Goal: Information Seeking & Learning: Check status

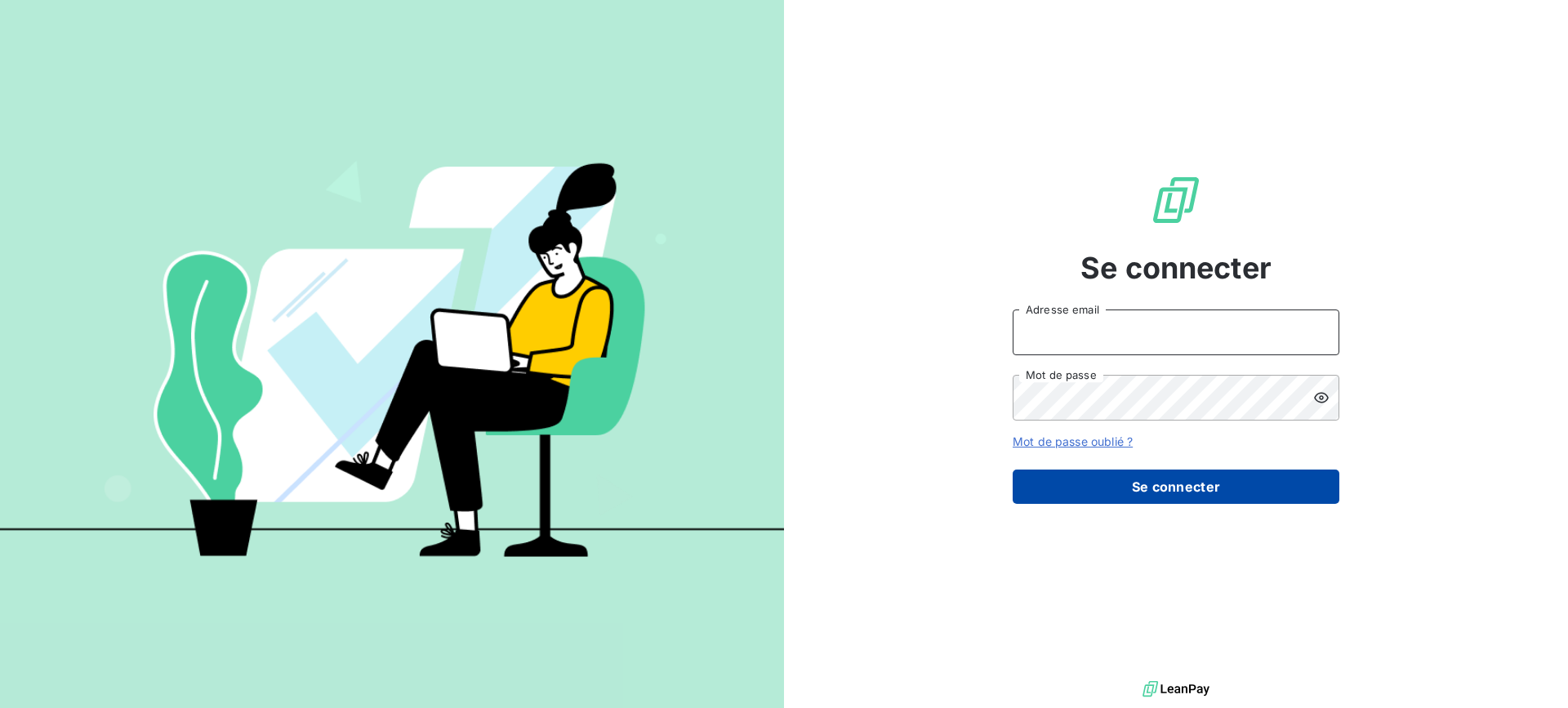
type input "[PERSON_NAME][EMAIL_ADDRESS][DOMAIN_NAME]"
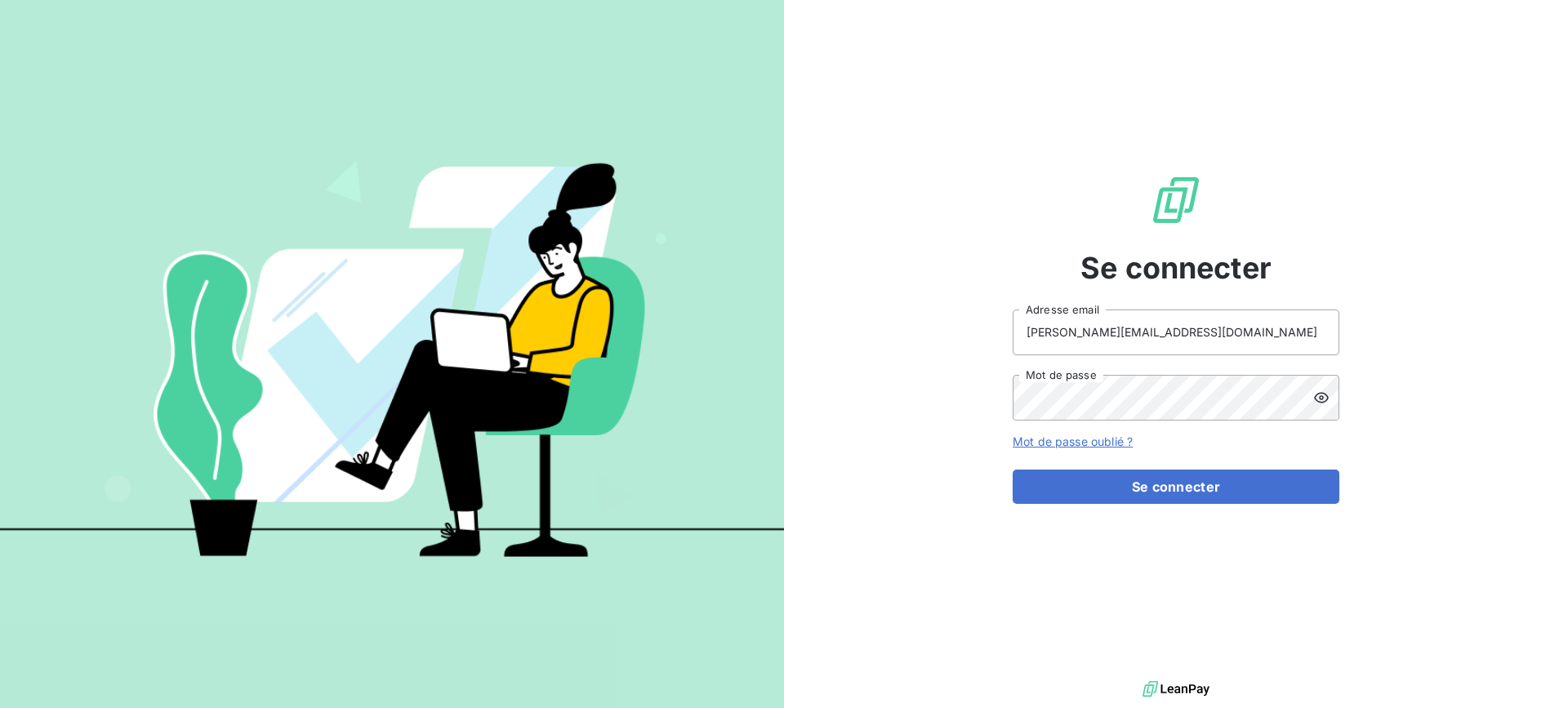
drag, startPoint x: 1194, startPoint y: 484, endPoint x: 1070, endPoint y: 445, distance: 130.2
click at [1194, 484] on button "Se connecter" at bounding box center [1176, 487] width 327 height 34
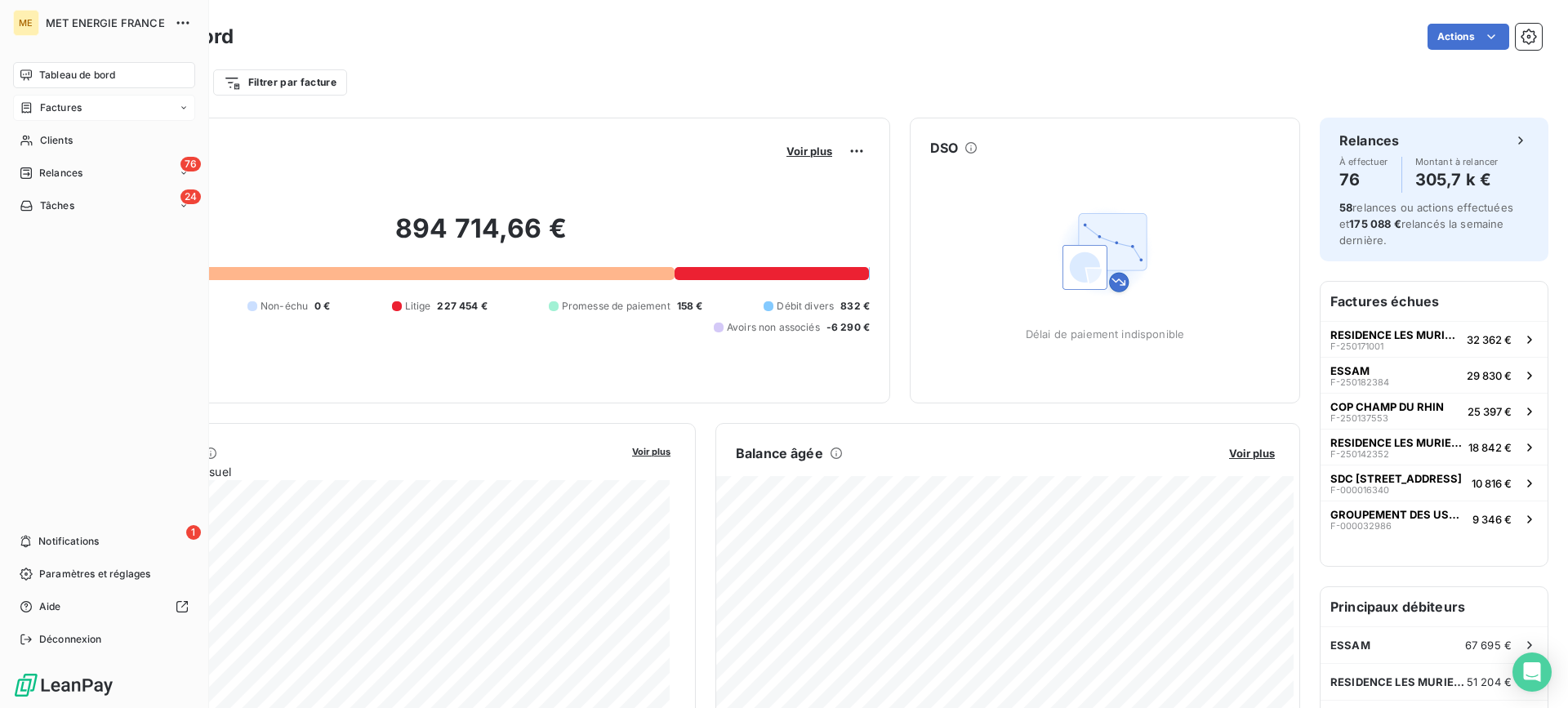
click at [43, 108] on span "Factures" at bounding box center [61, 107] width 42 height 15
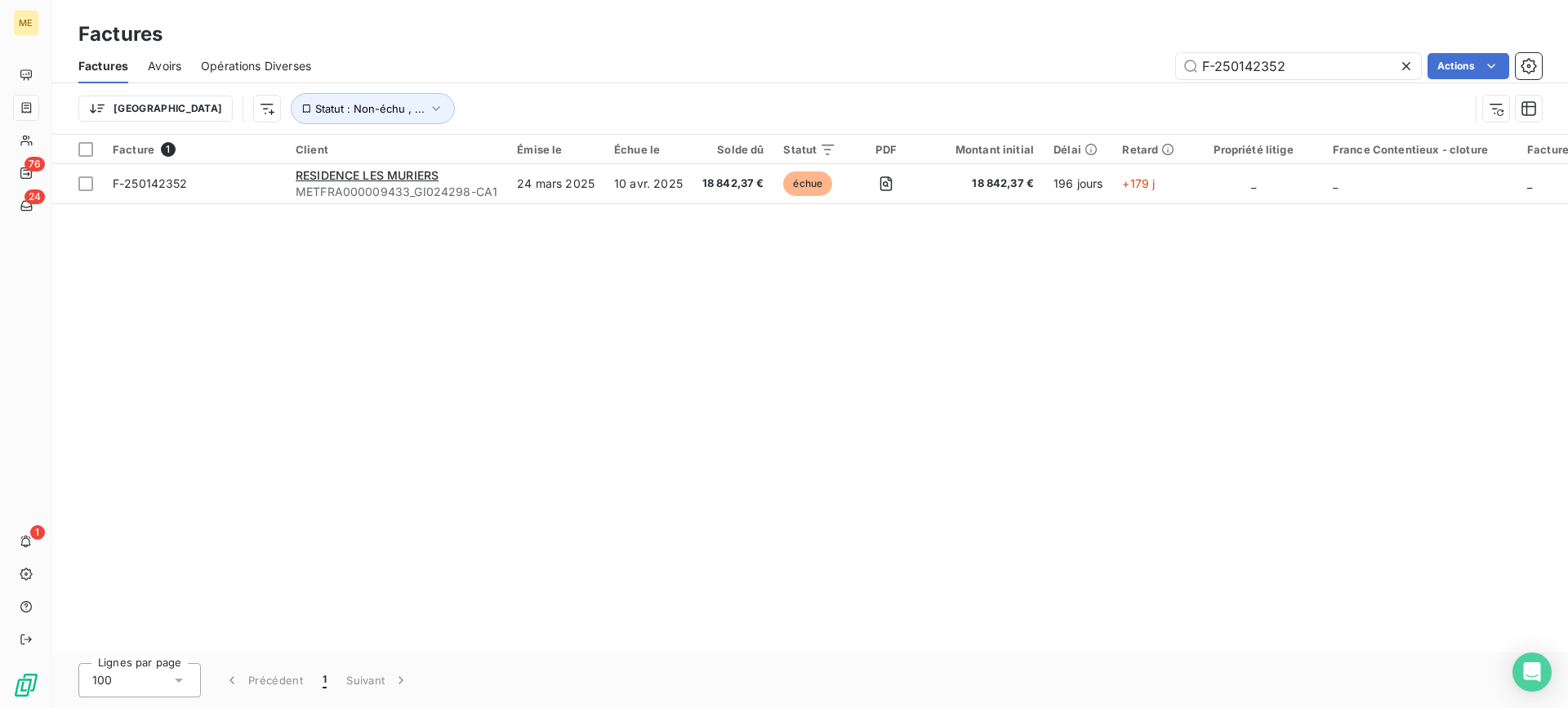
type input "F-000092187"
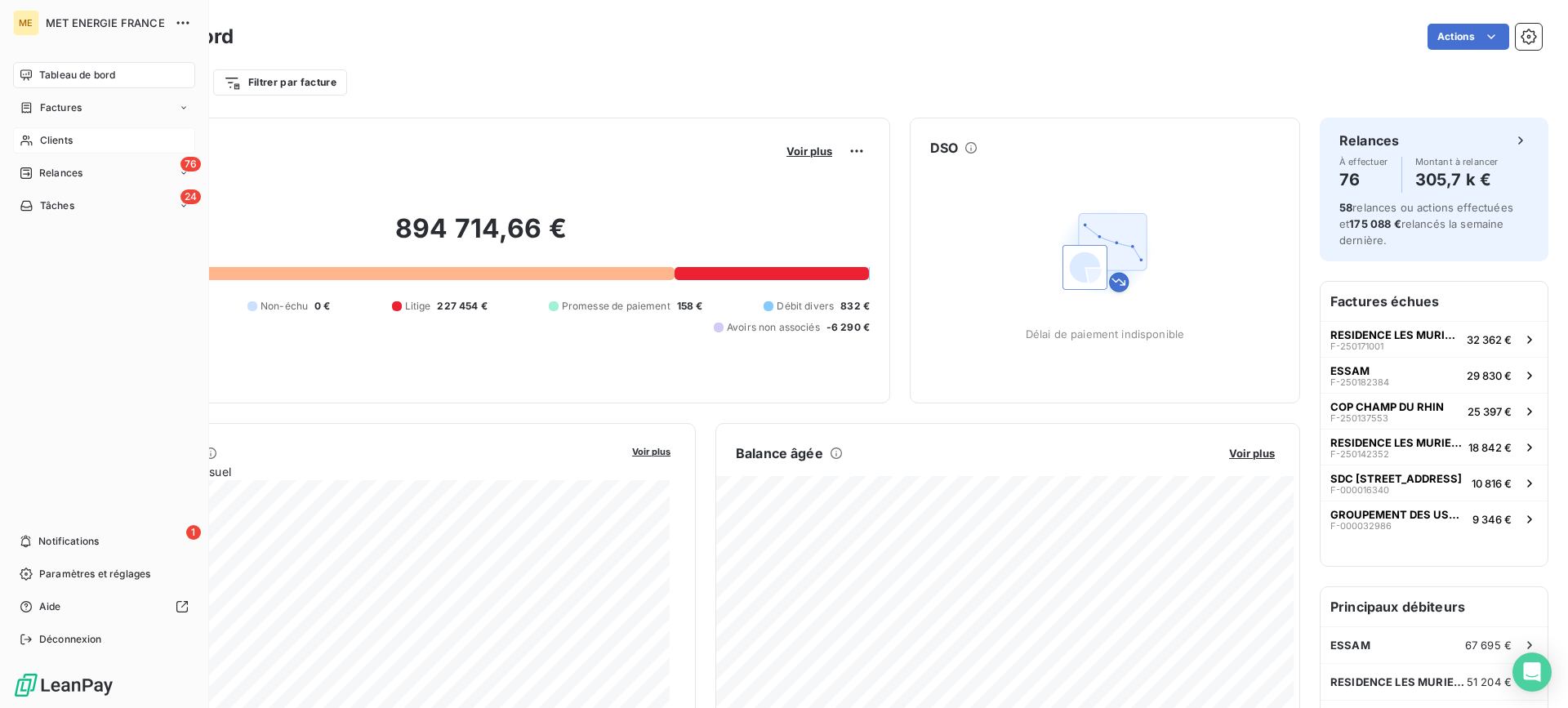
click at [85, 142] on div "Clients" at bounding box center [104, 140] width 182 height 26
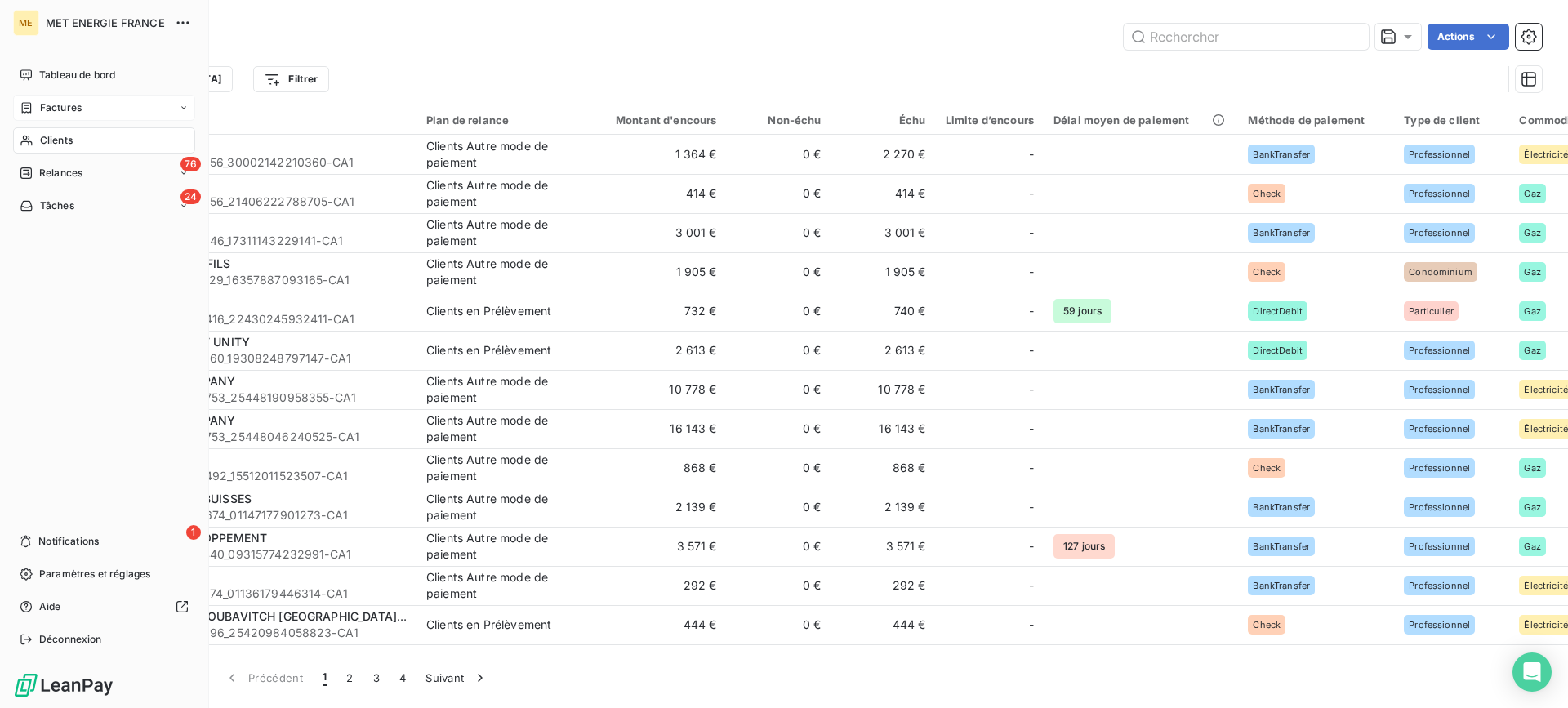
drag, startPoint x: 51, startPoint y: 109, endPoint x: 83, endPoint y: 109, distance: 31.0
click at [51, 109] on span "Factures" at bounding box center [61, 107] width 42 height 15
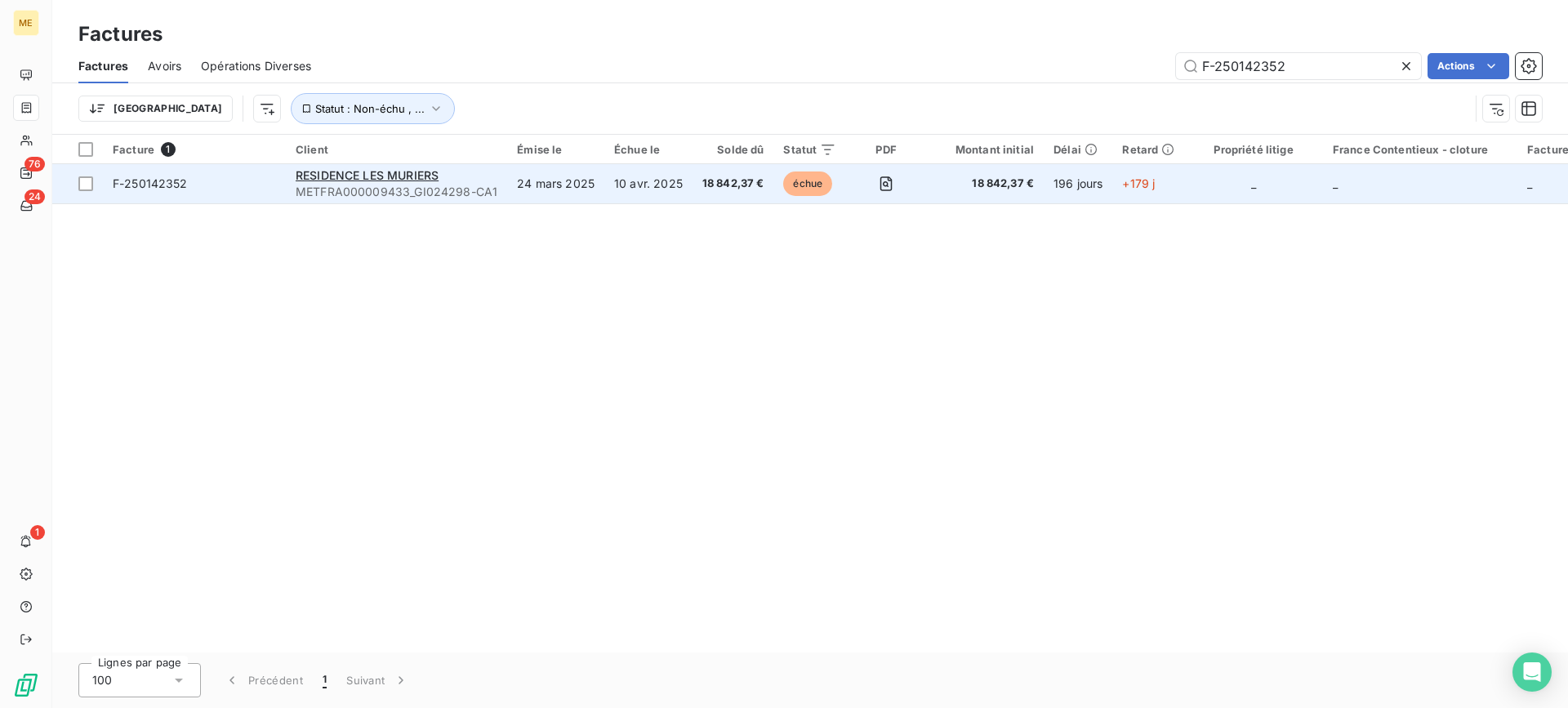
click at [400, 187] on span "METFRA000009433_GI024298-CA1" at bounding box center [397, 192] width 202 height 16
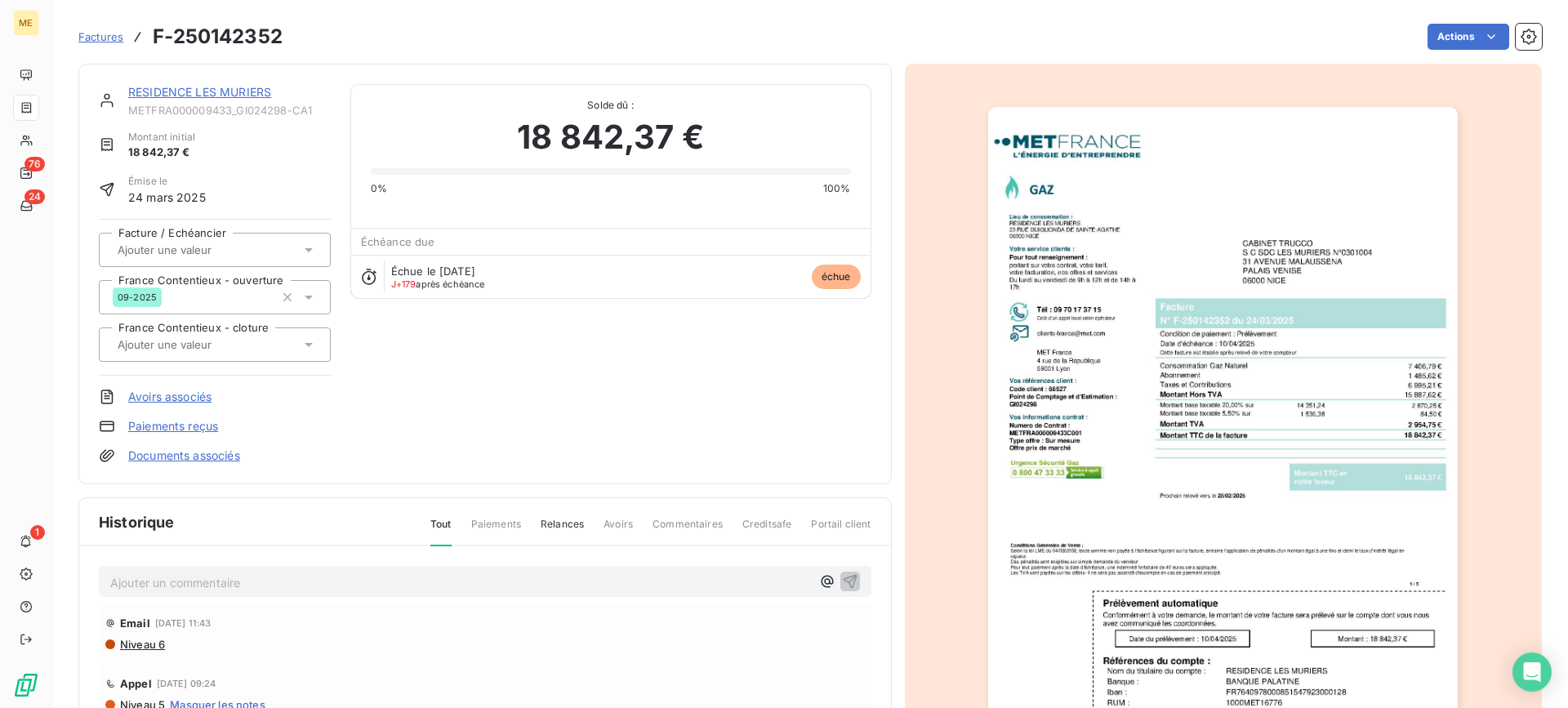
click at [95, 33] on span "Factures" at bounding box center [100, 36] width 45 height 13
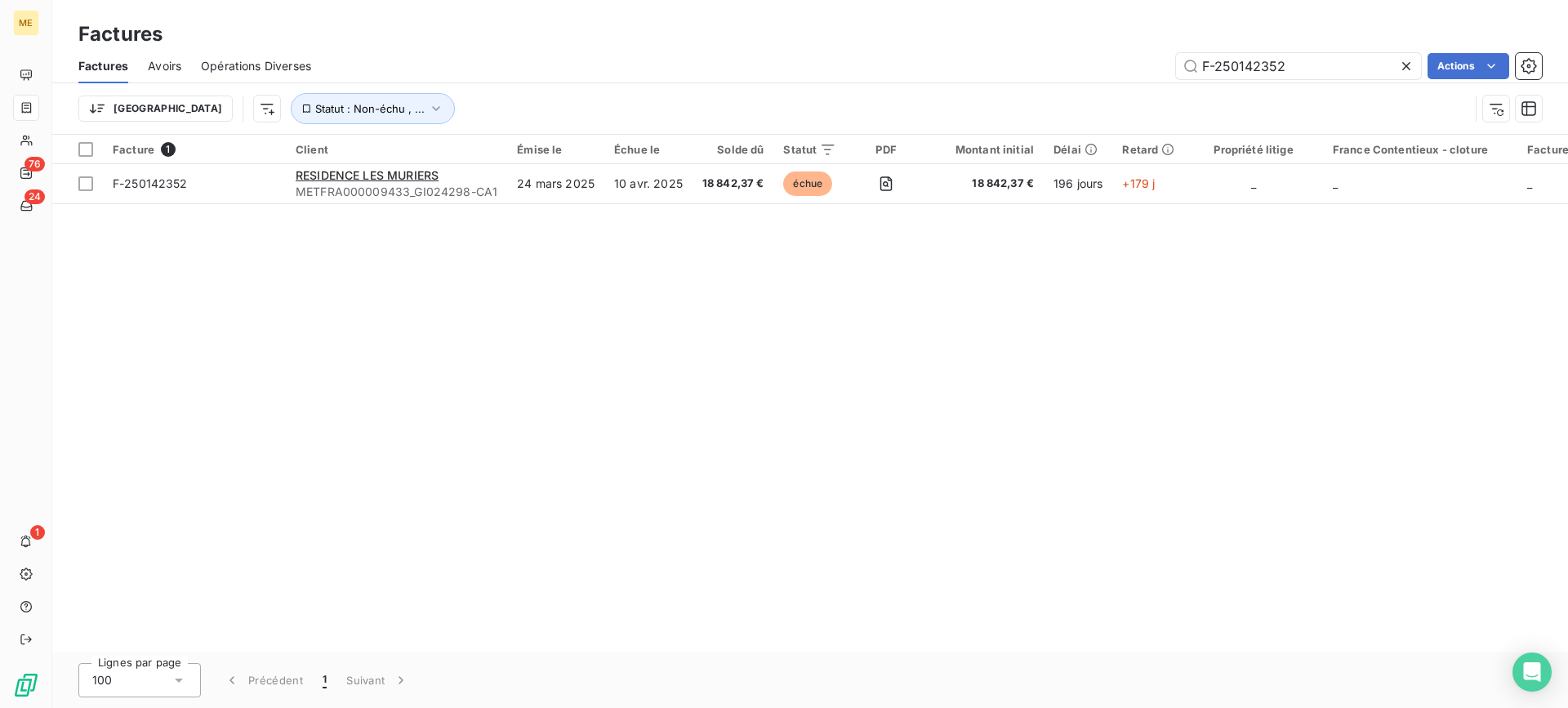
drag, startPoint x: 1235, startPoint y: 60, endPoint x: 1122, endPoint y: 60, distance: 112.7
click at [1122, 60] on div "F-250142352 Actions" at bounding box center [936, 66] width 1211 height 26
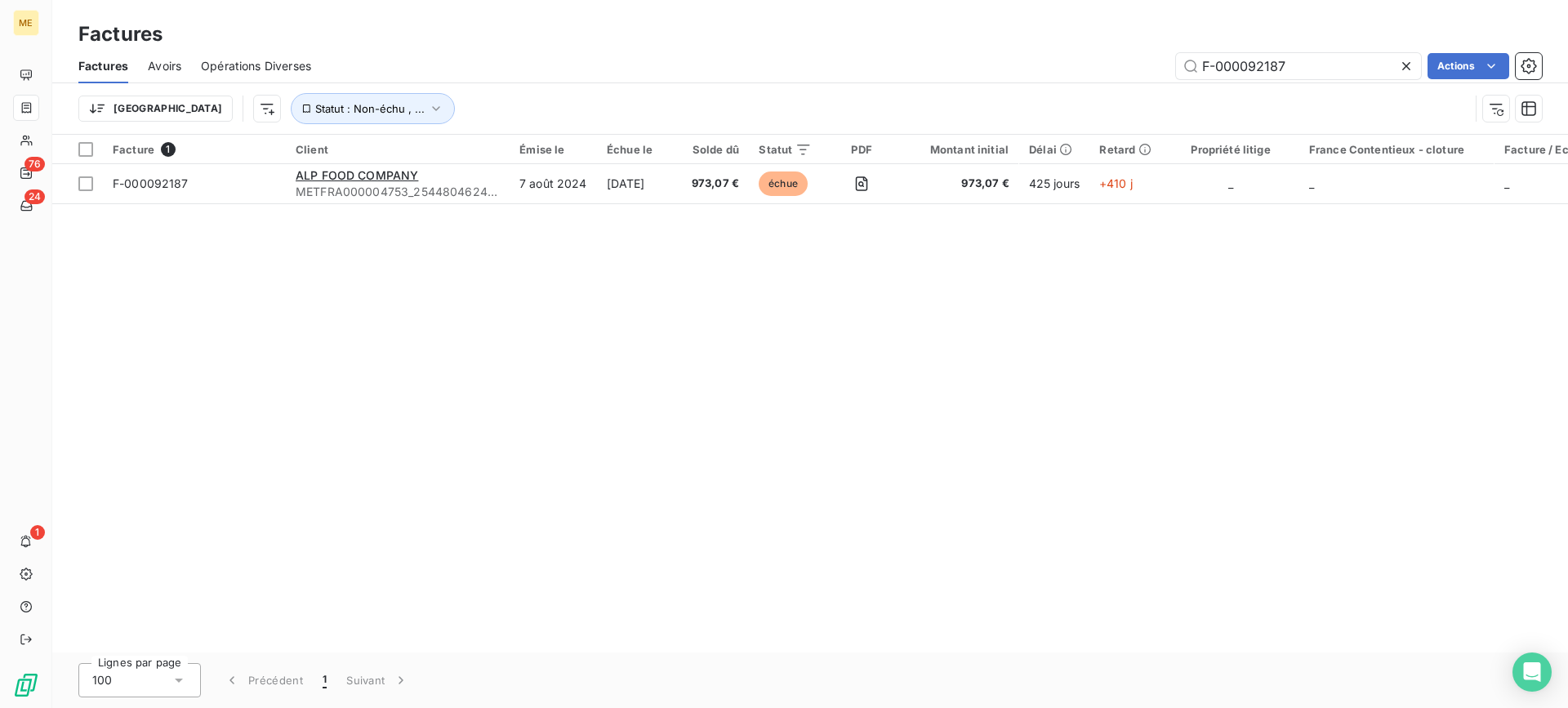
type input "F-000092187"
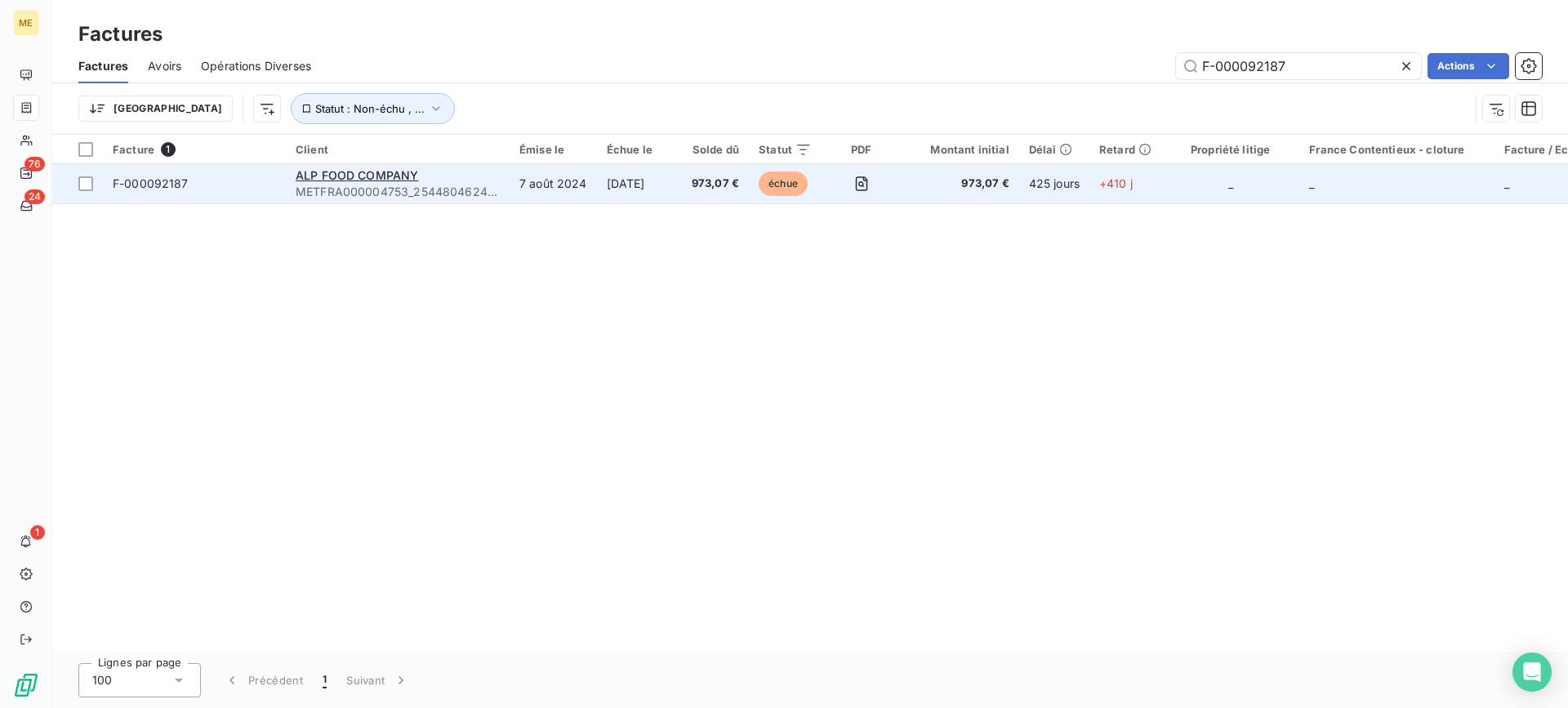
click at [394, 184] on span "METFRA000004753_25448046240525-CA1" at bounding box center [398, 192] width 204 height 16
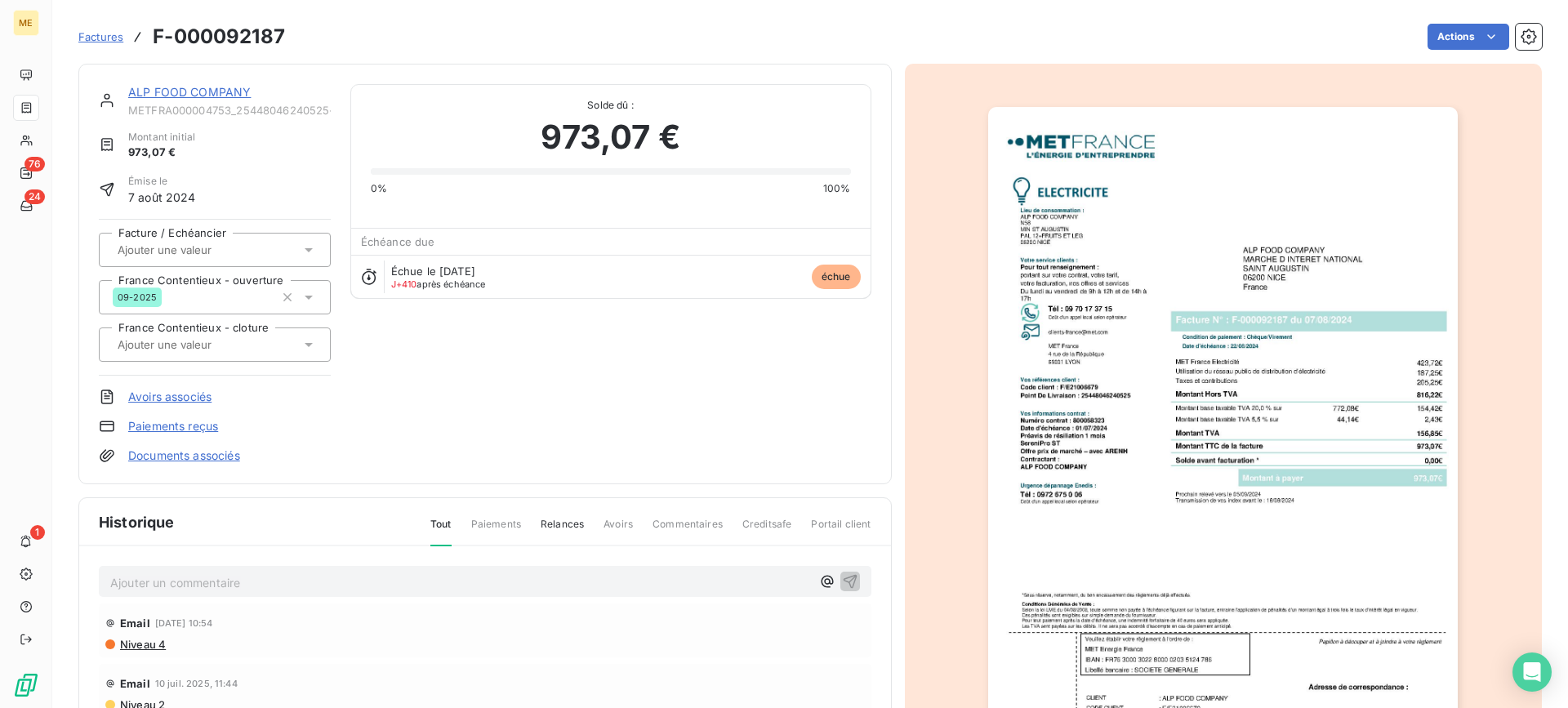
click at [1222, 239] on img "button" at bounding box center [1223, 439] width 470 height 665
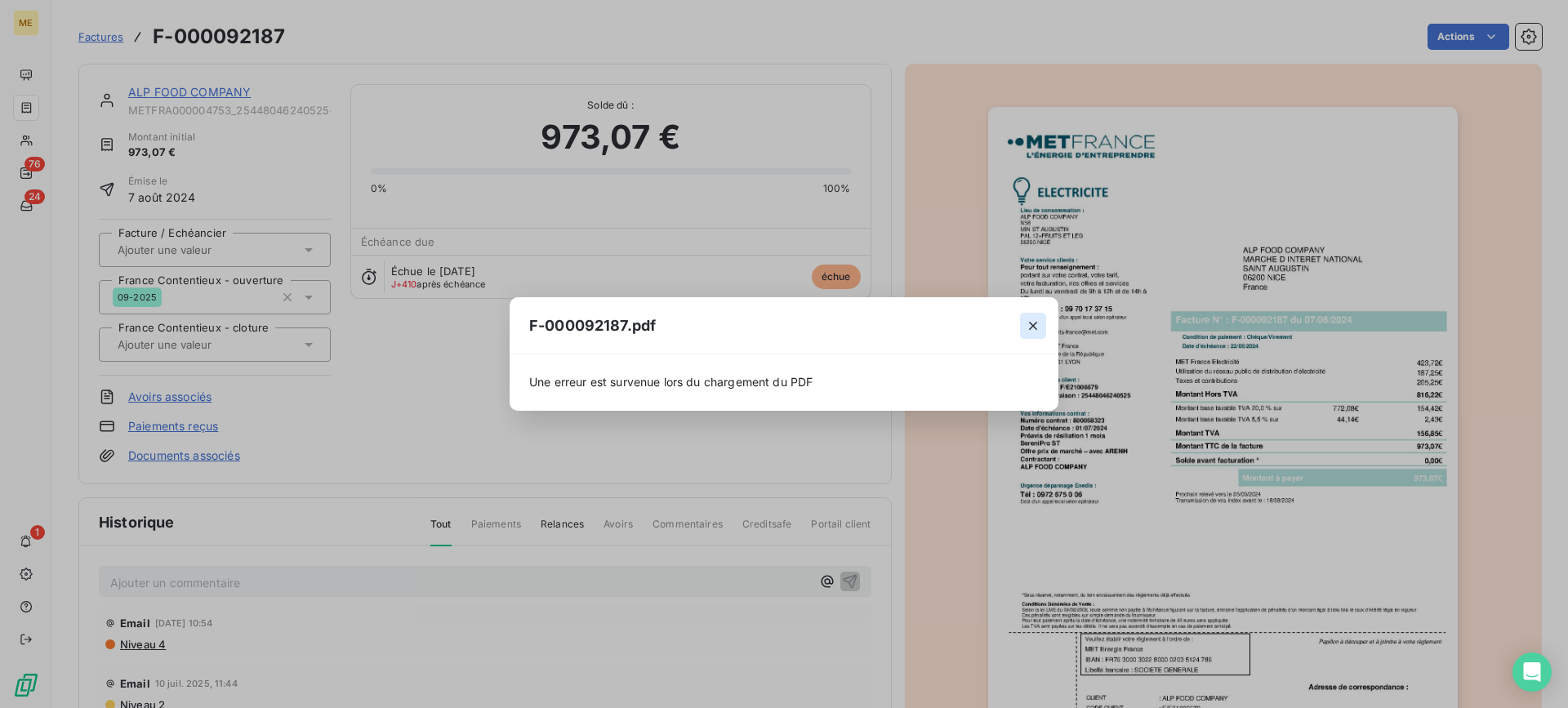
drag, startPoint x: 1055, startPoint y: 314, endPoint x: 1022, endPoint y: 317, distance: 33.7
click at [1050, 314] on div at bounding box center [1033, 325] width 51 height 56
drag, startPoint x: 1035, startPoint y: 319, endPoint x: 1331, endPoint y: 461, distance: 327.7
click at [1035, 321] on icon "button" at bounding box center [1033, 326] width 16 height 16
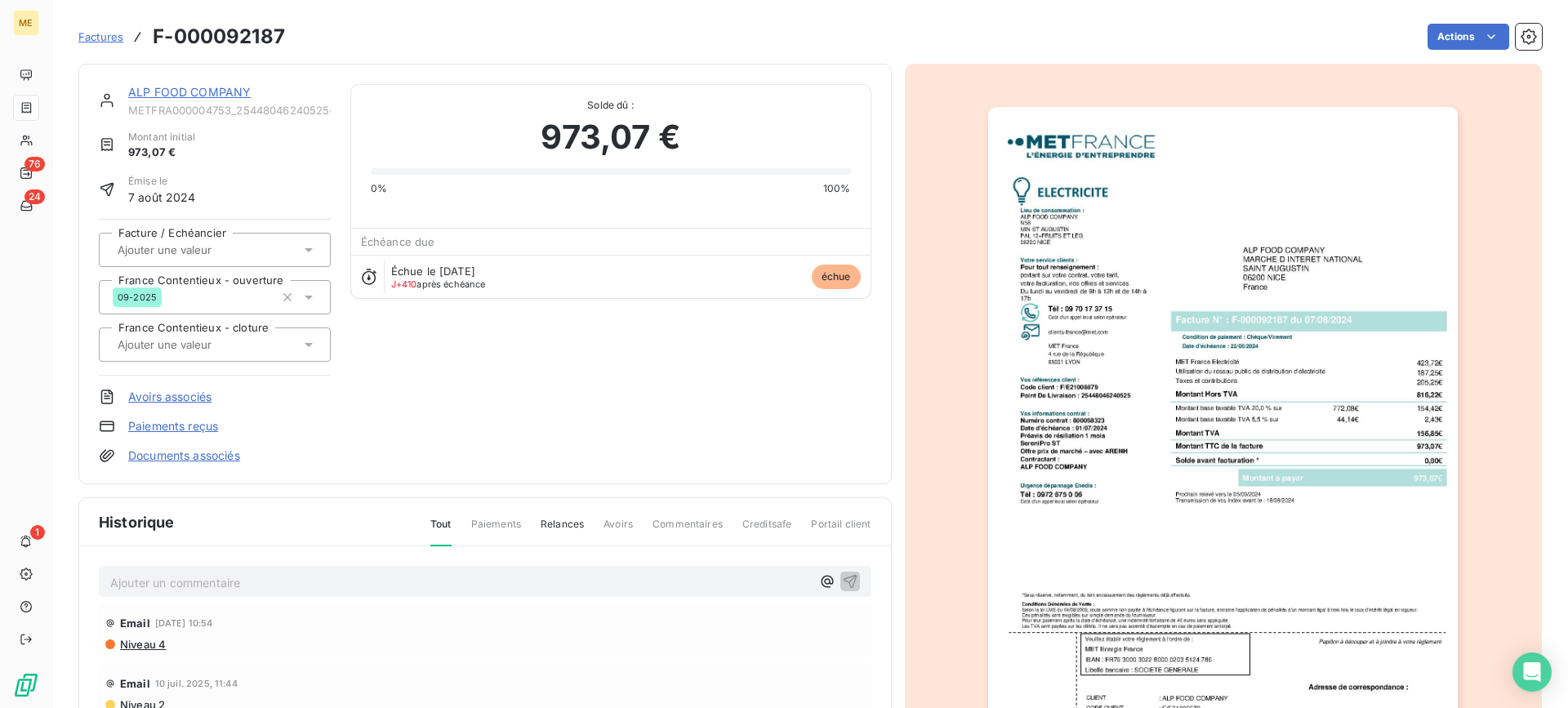
click at [1341, 324] on img "button" at bounding box center [1223, 439] width 470 height 665
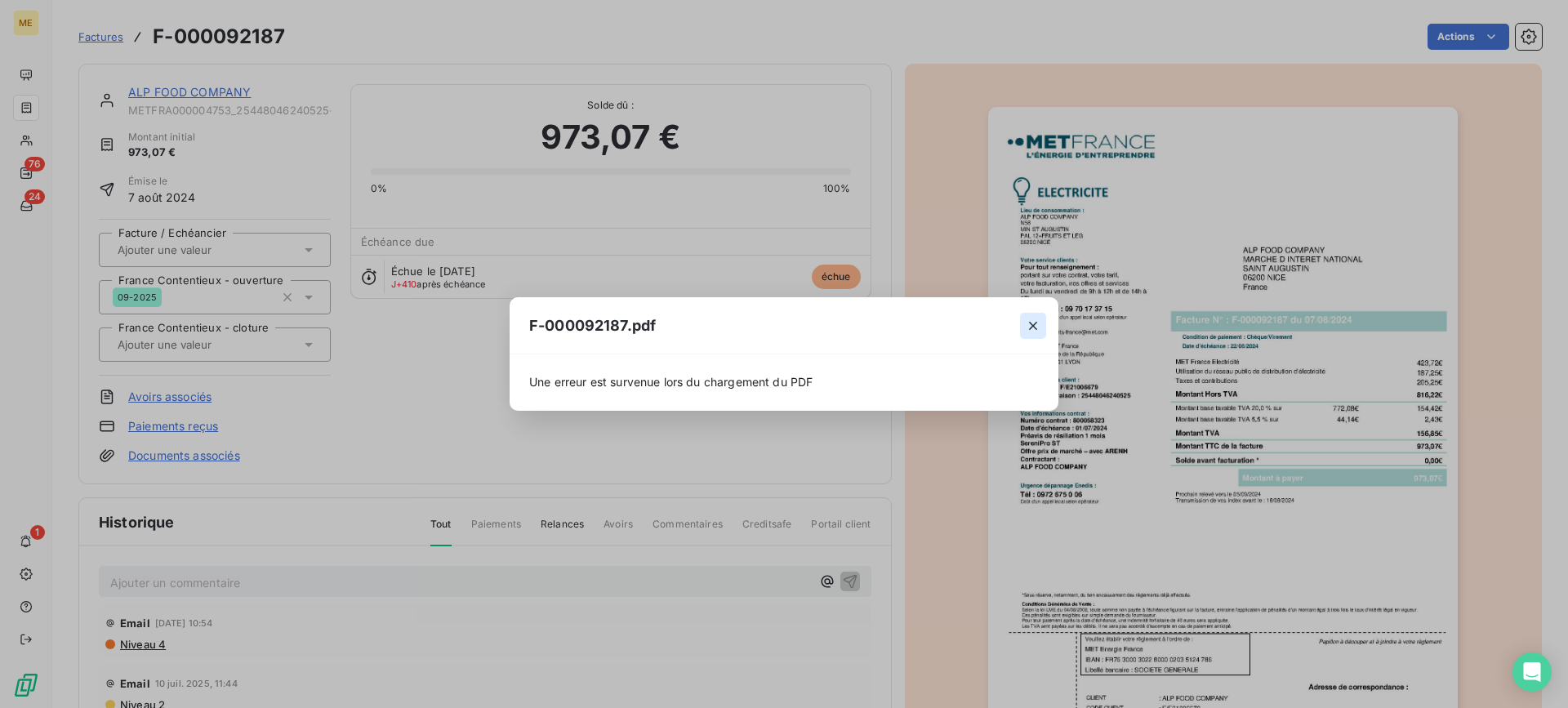
click at [1037, 324] on icon "button" at bounding box center [1033, 326] width 16 height 16
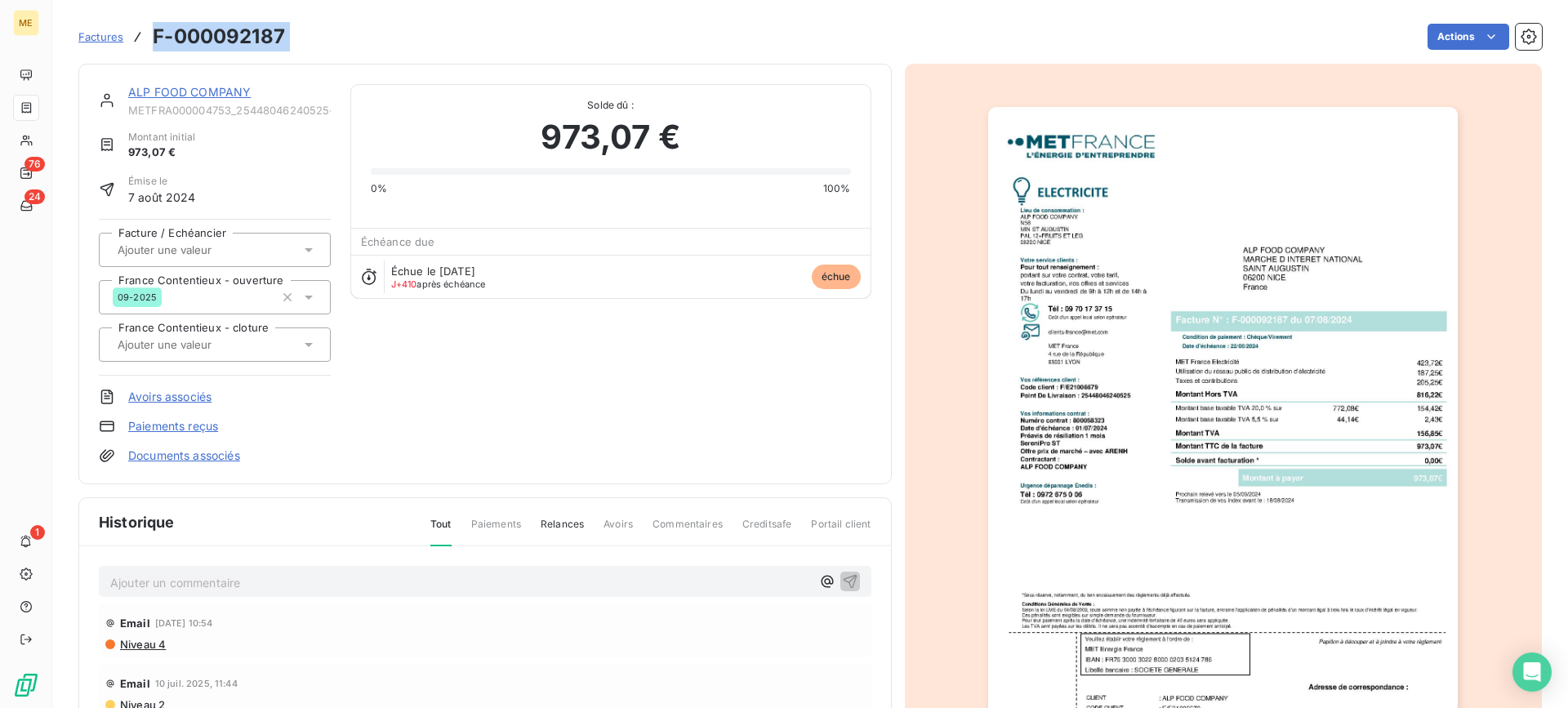
drag, startPoint x: 305, startPoint y: 39, endPoint x: 154, endPoint y: 34, distance: 151.2
click at [154, 34] on div "Factures F-000092187 Actions" at bounding box center [810, 37] width 1464 height 34
copy section "F-000092187 Actions"
click at [105, 39] on span "Factures" at bounding box center [100, 36] width 45 height 13
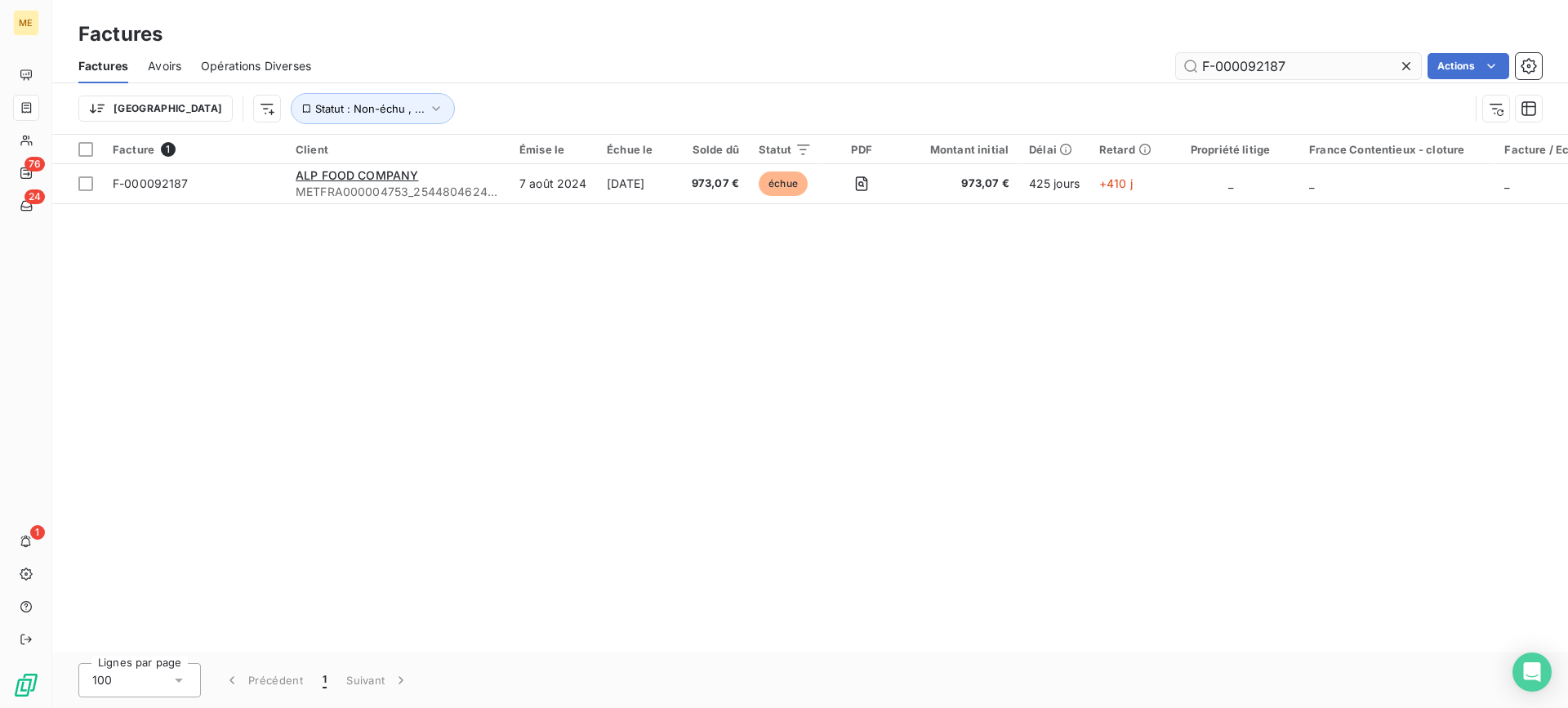
drag, startPoint x: 1311, startPoint y: 65, endPoint x: 1189, endPoint y: 67, distance: 122.5
click at [1189, 67] on input "F-000092187" at bounding box center [1298, 66] width 245 height 26
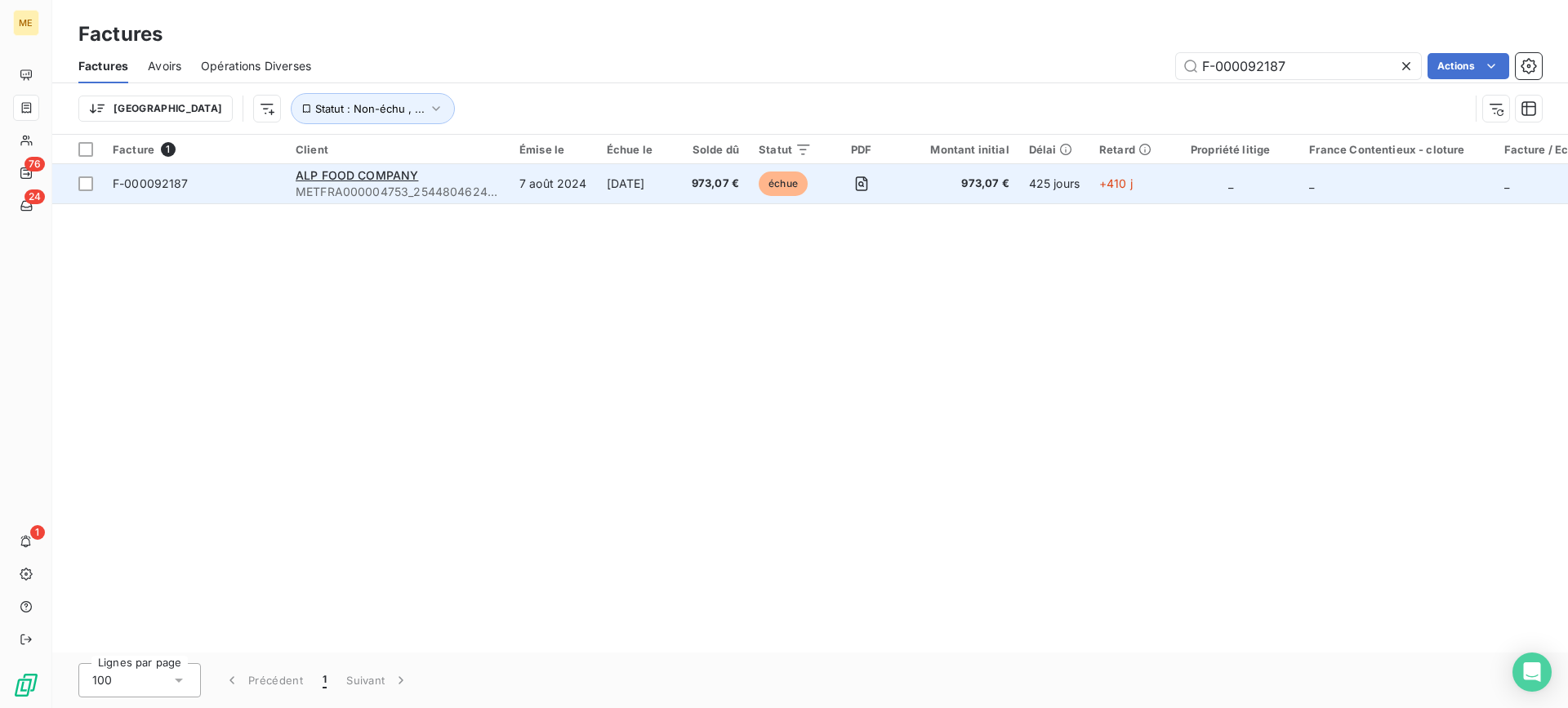
click at [582, 182] on td "7 août 2024" at bounding box center [553, 183] width 87 height 39
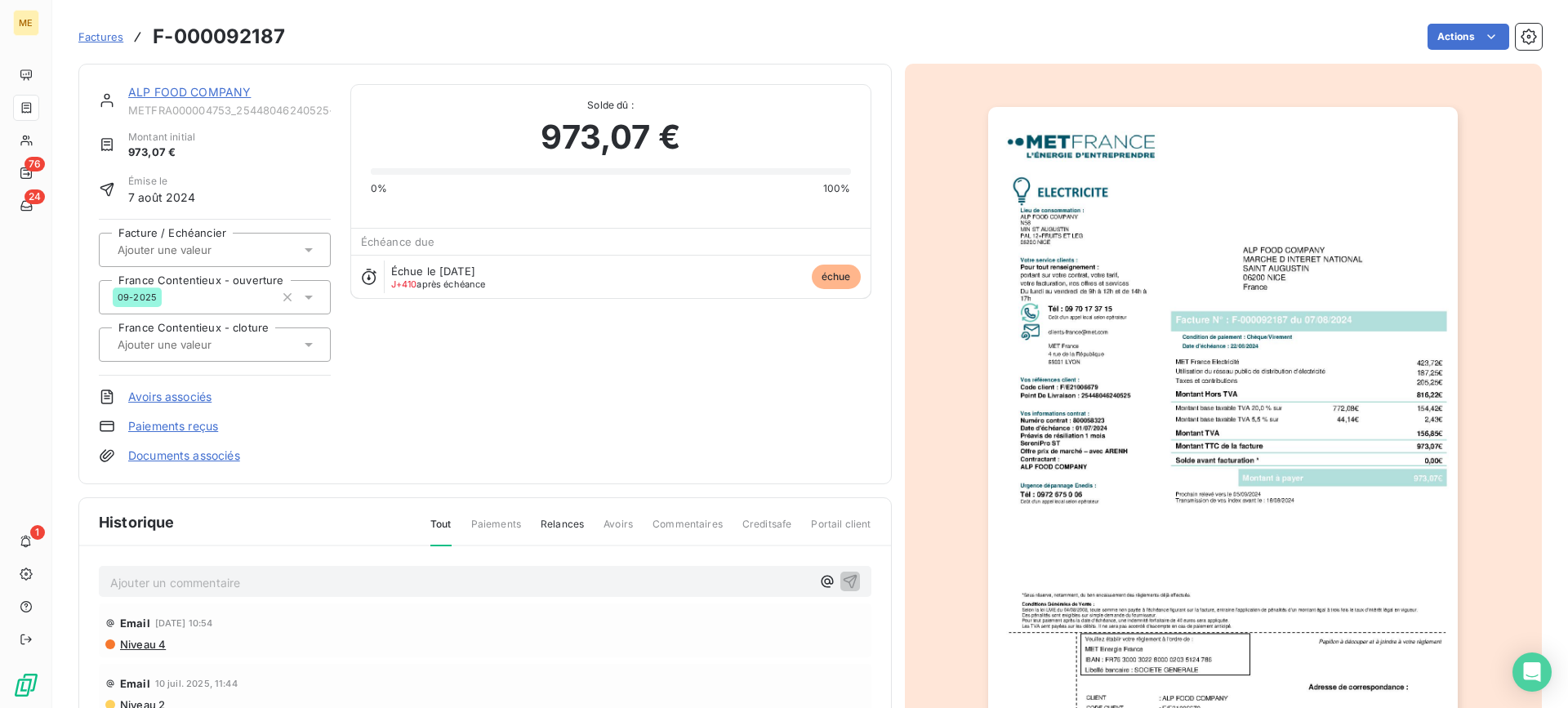
scroll to position [83, 0]
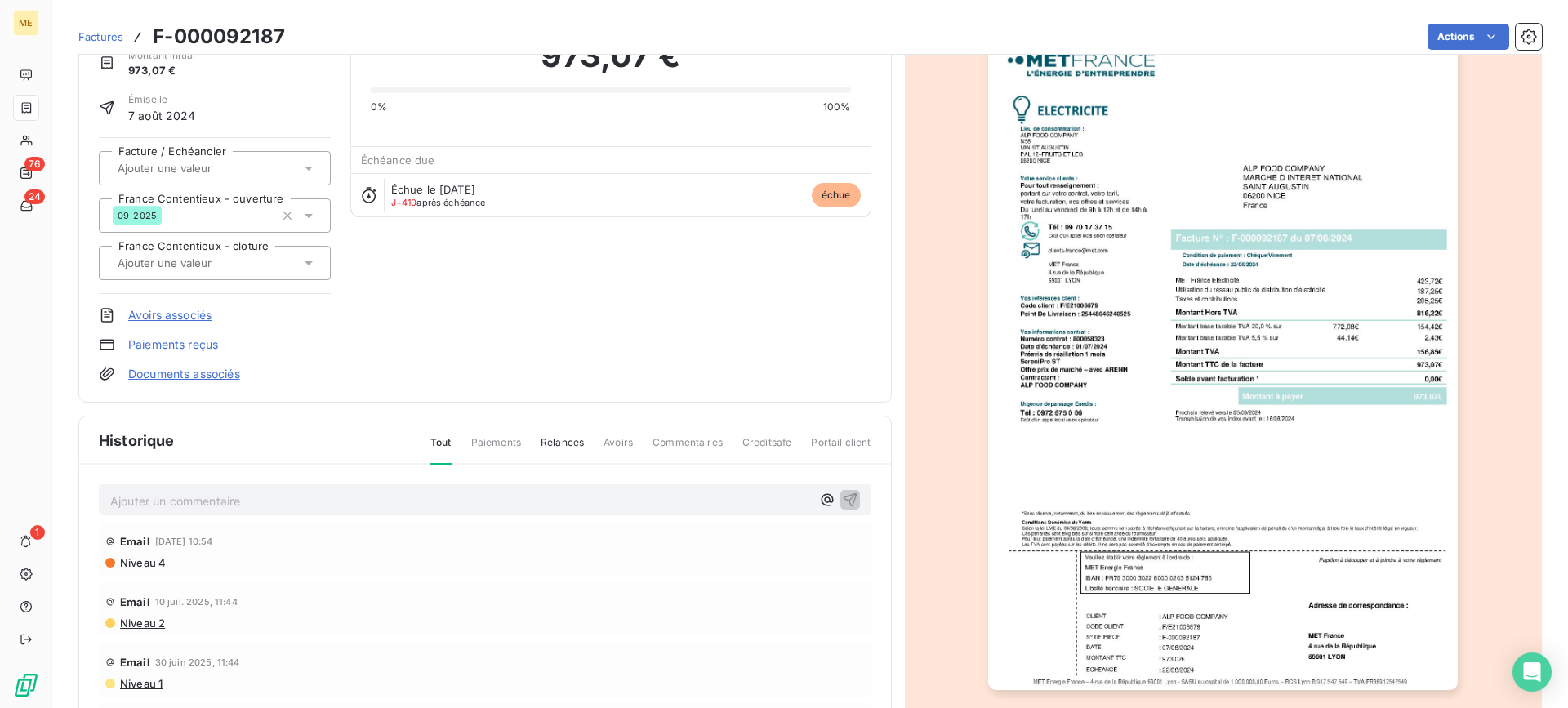
click at [1146, 389] on img "button" at bounding box center [1223, 357] width 470 height 665
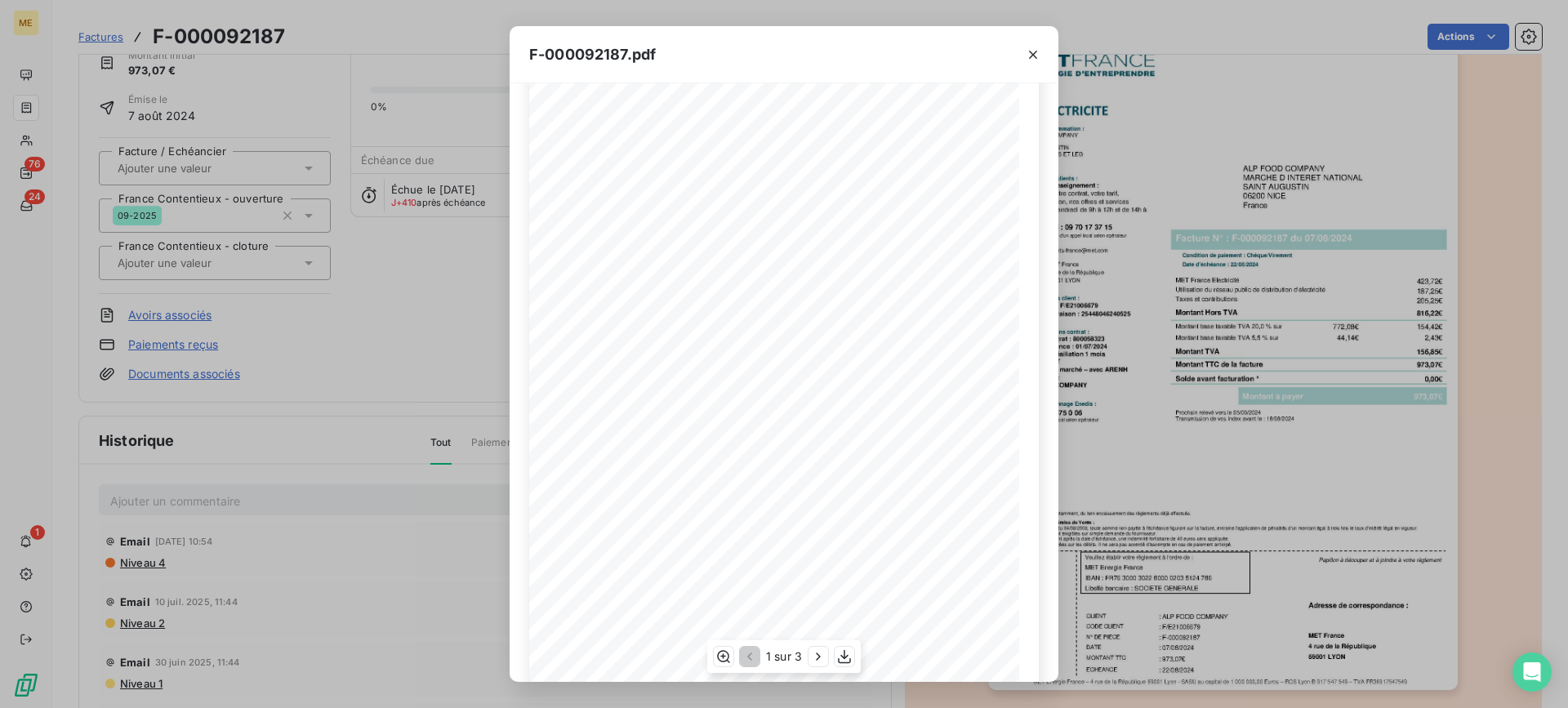
scroll to position [133, 0]
click at [1032, 51] on icon "button" at bounding box center [1033, 55] width 16 height 16
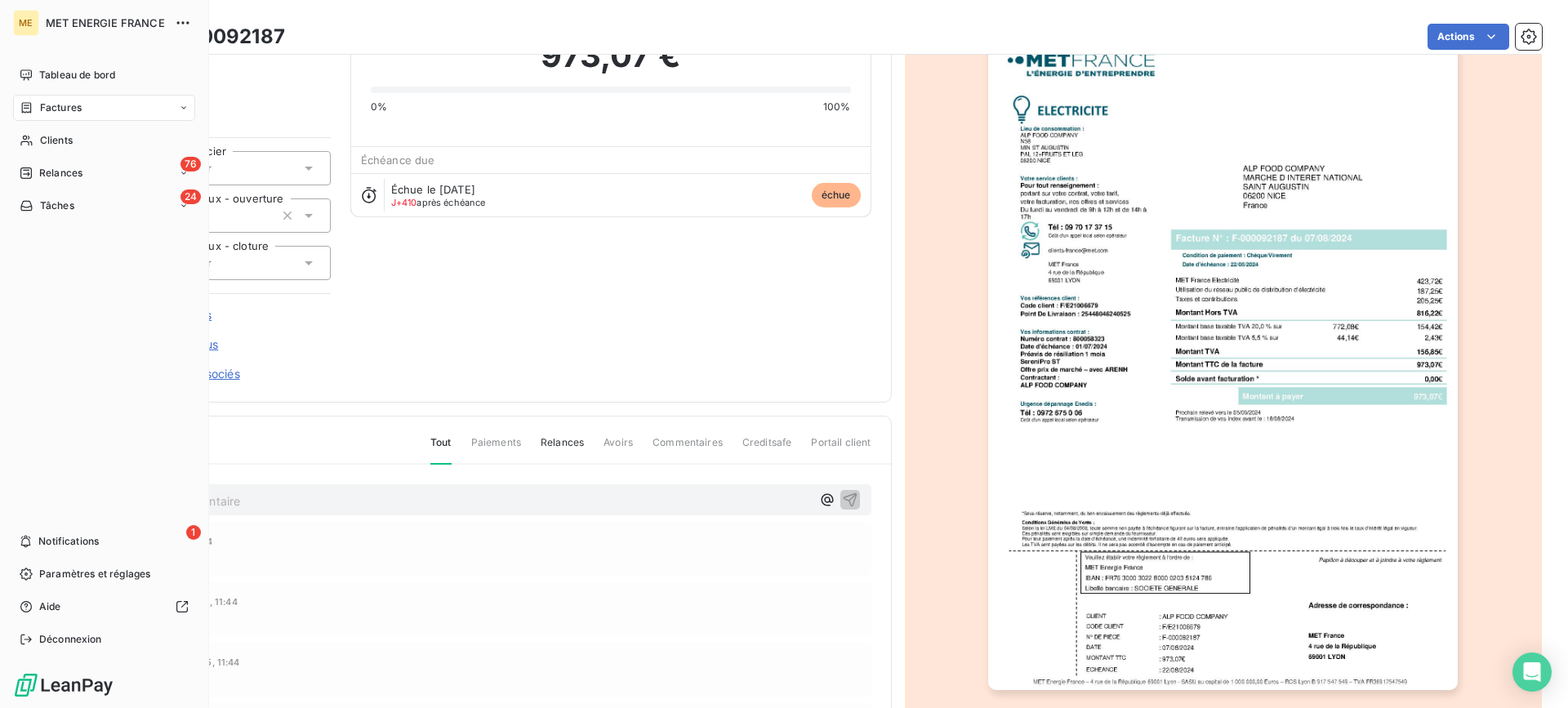
click at [98, 35] on div "MET ENERGIE FRANCE" at bounding box center [120, 23] width 149 height 26
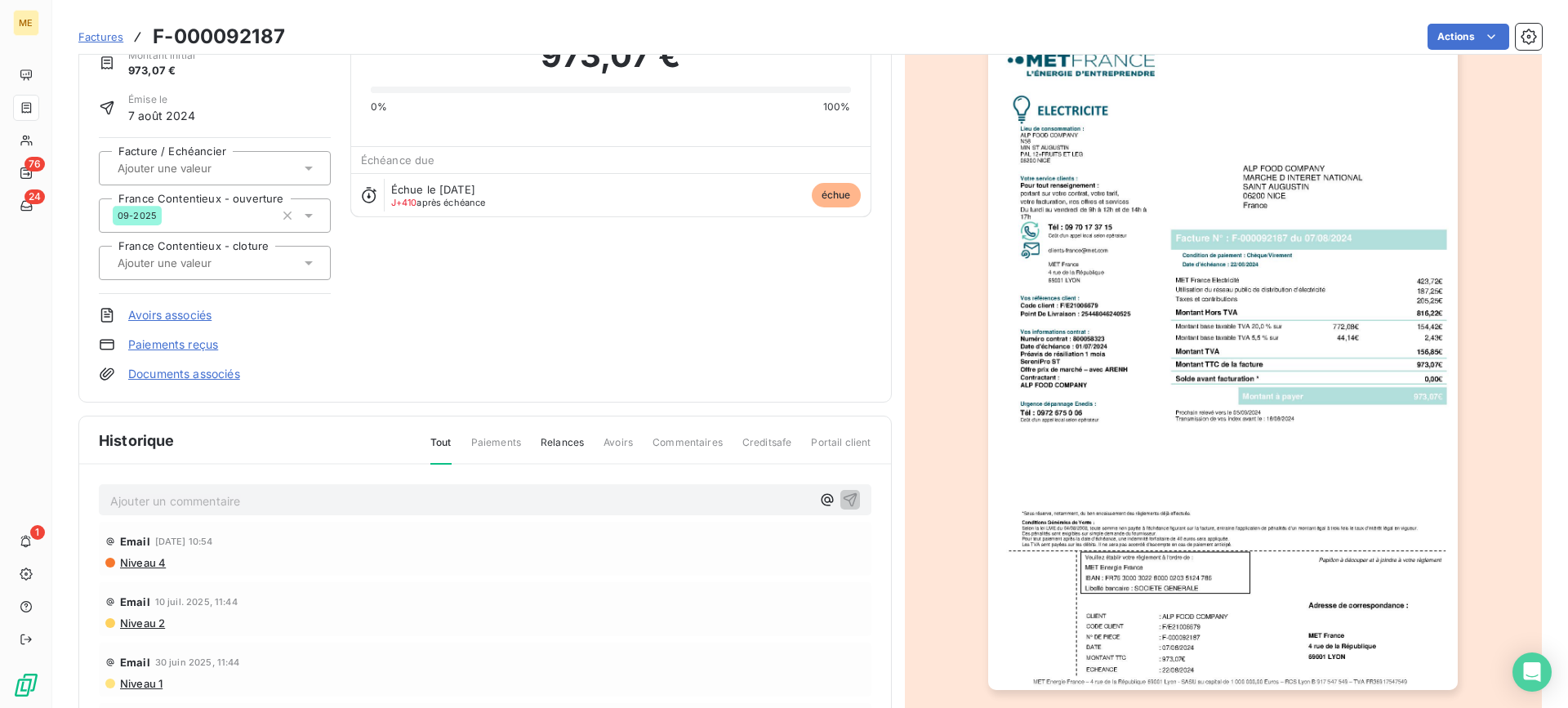
click at [281, 30] on h3 "F-000092187" at bounding box center [219, 36] width 132 height 29
click at [110, 42] on span "Factures" at bounding box center [100, 36] width 45 height 13
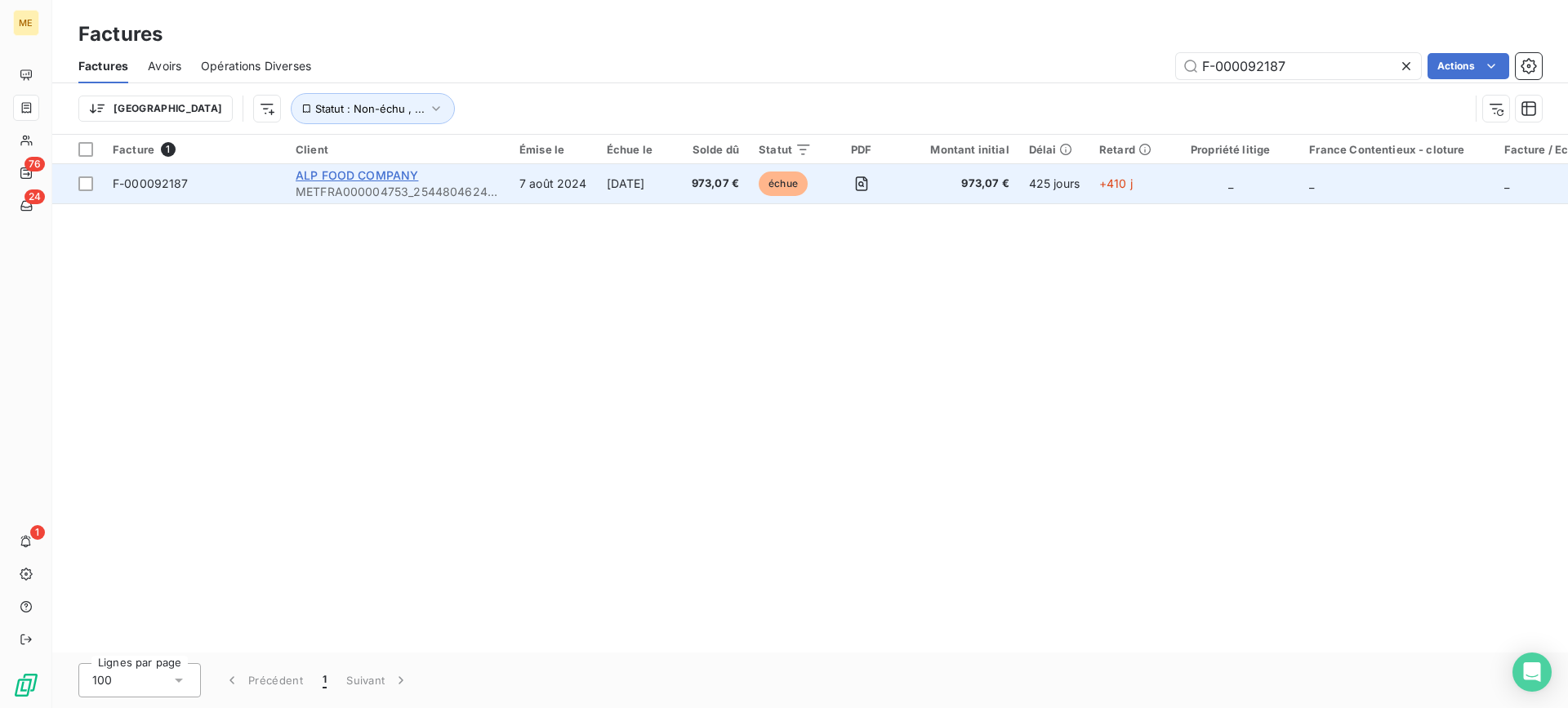
click at [348, 174] on span "ALP FOOD COMPANY" at bounding box center [357, 175] width 123 height 14
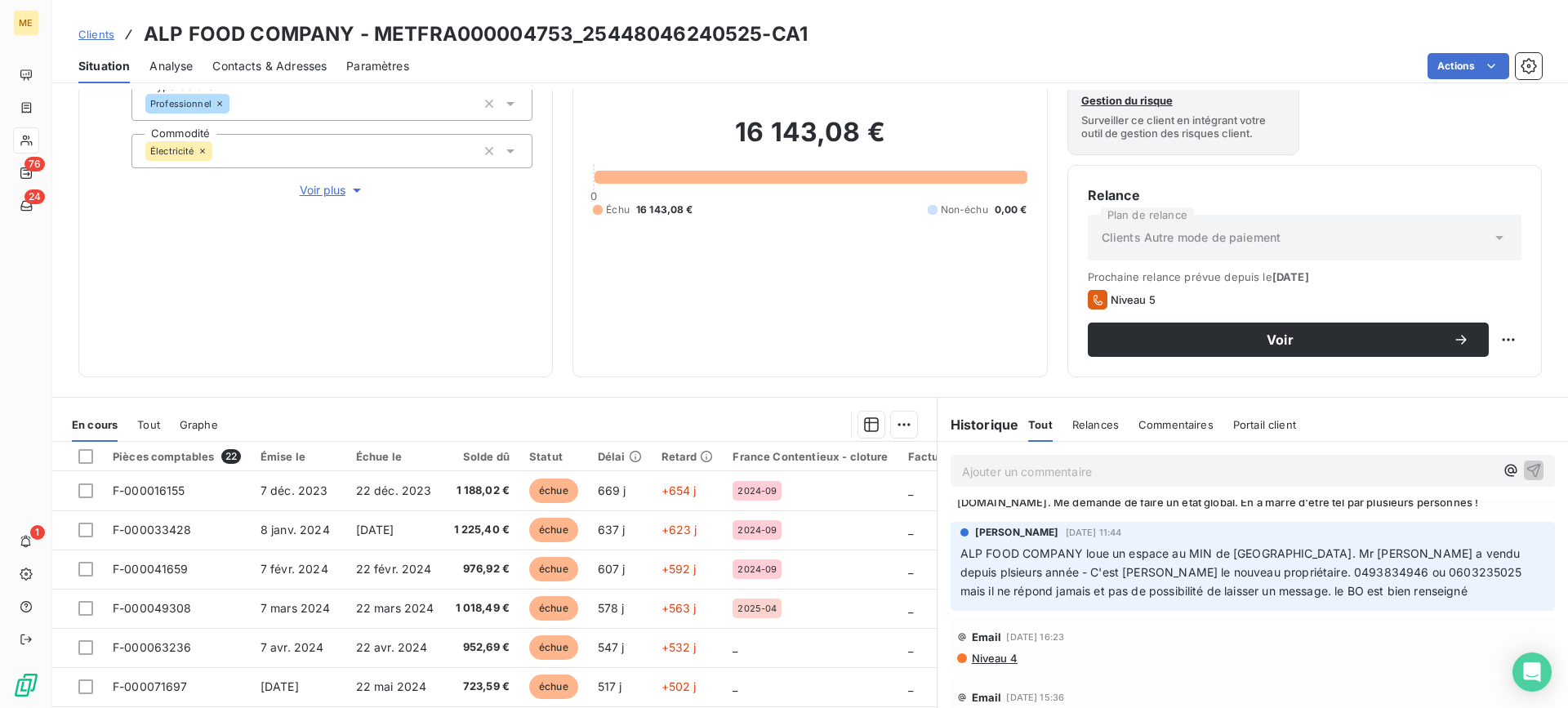
scroll to position [261, 0]
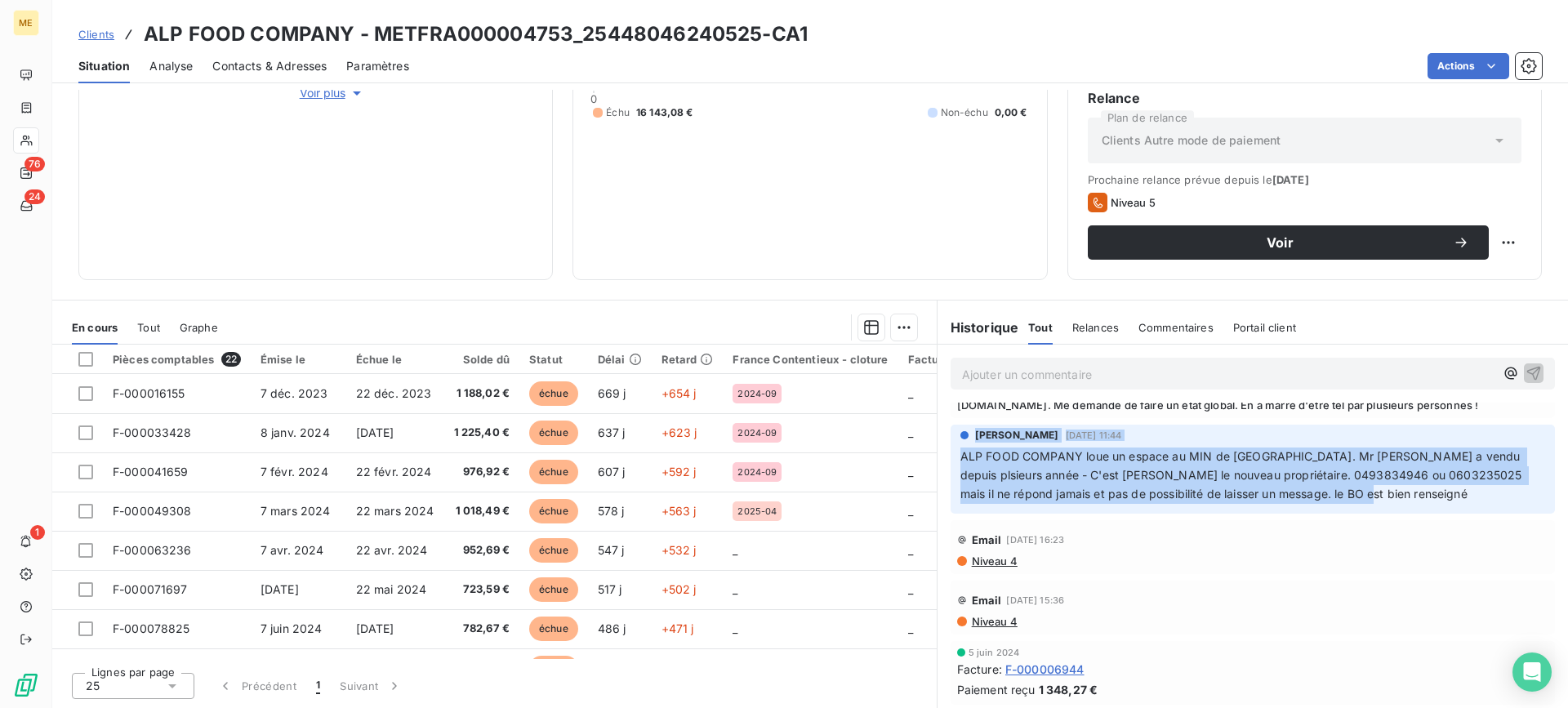
drag, startPoint x: 1344, startPoint y: 493, endPoint x: 1154, endPoint y: 439, distance: 197.0
click at [961, 439] on div "[PERSON_NAME] [DATE] 11:44 ALP FOOD COMPANY loue un espace au MIN de [GEOGRAPHI…" at bounding box center [1253, 466] width 585 height 76
copy div "[PERSON_NAME] [DATE] 11:44 ALP FOOD COMPANY loue un espace au MIN de [GEOGRAPHI…"
click at [1092, 314] on div "Relances" at bounding box center [1096, 327] width 47 height 34
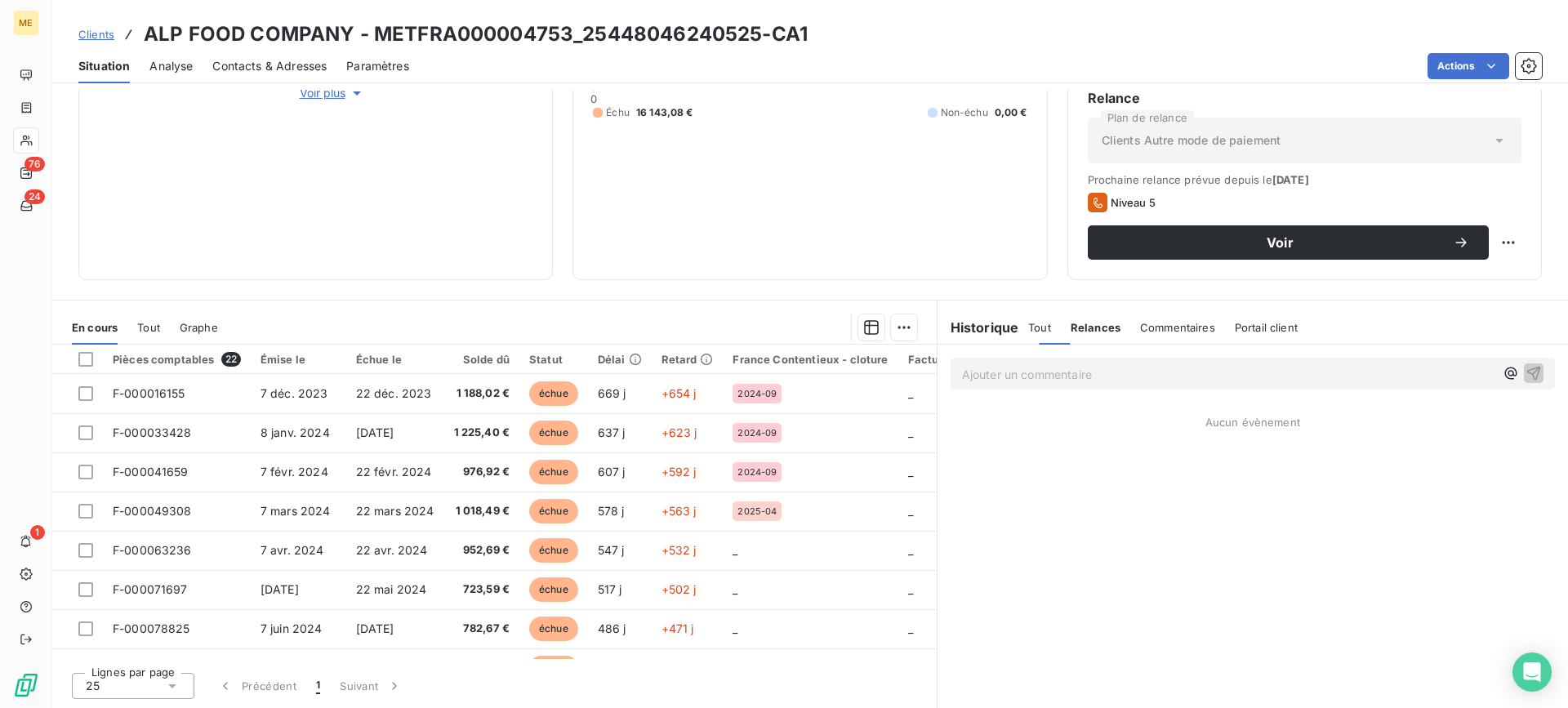
scroll to position [0, 0]
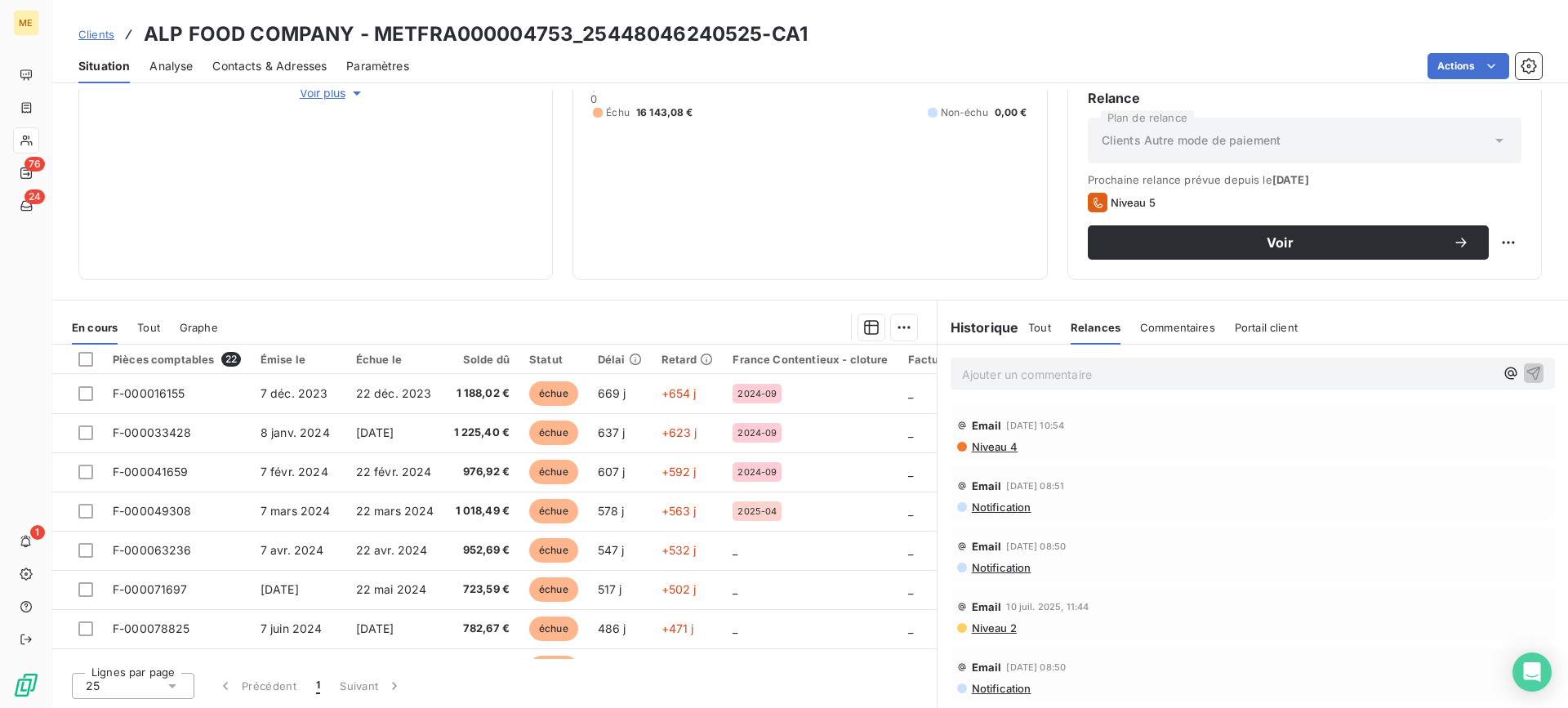
click at [1269, 326] on span "Portail client" at bounding box center [1266, 327] width 63 height 13
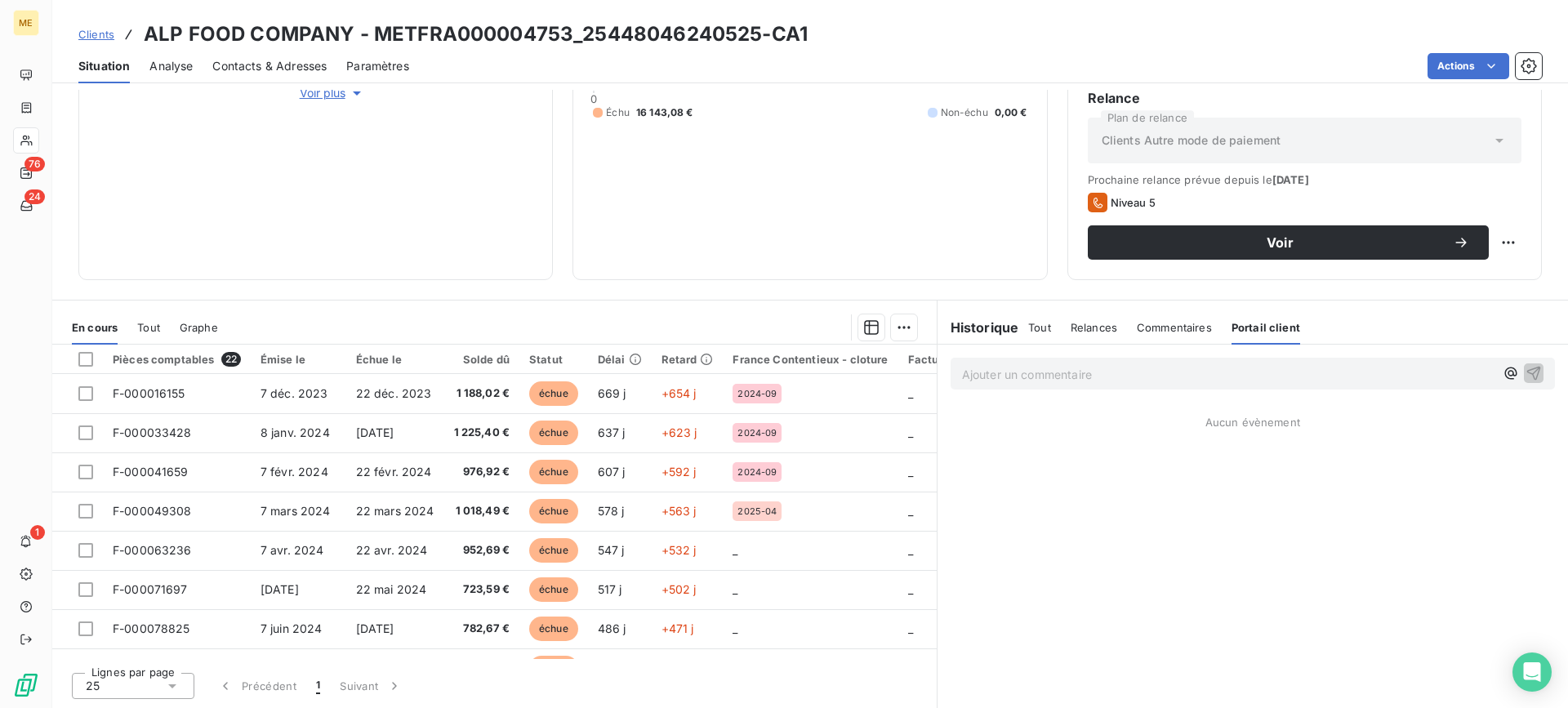
click at [1034, 328] on span "Tout" at bounding box center [1039, 327] width 23 height 13
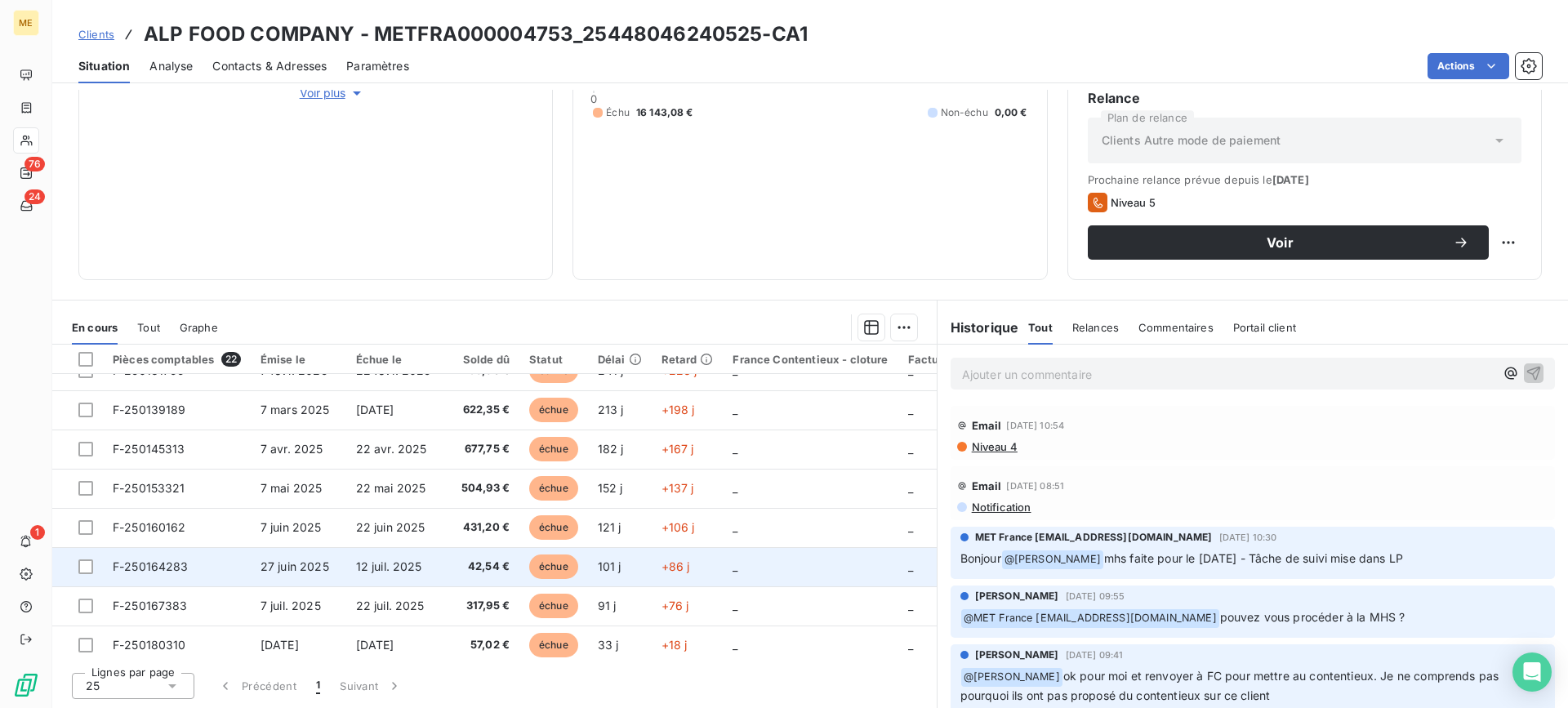
scroll to position [585, 0]
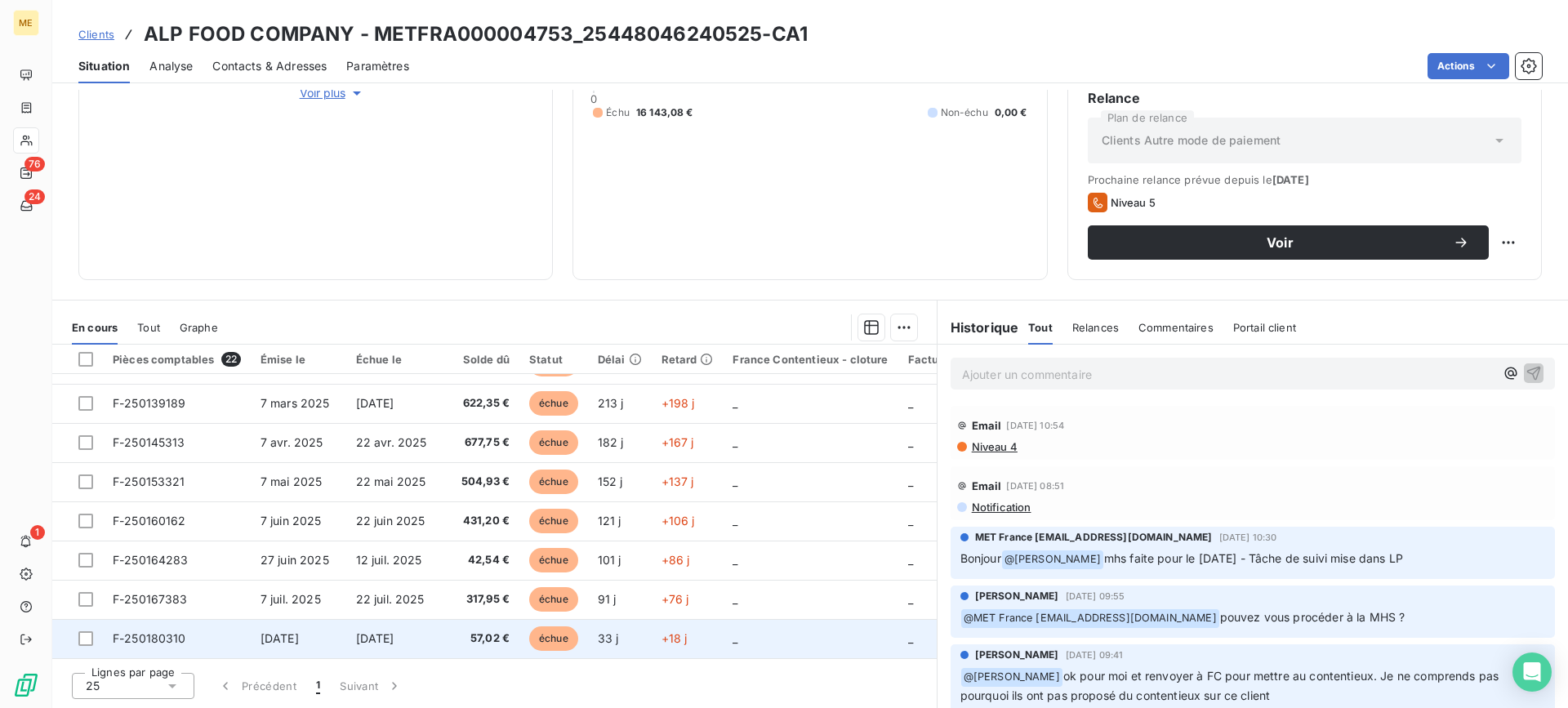
click at [257, 633] on td "[DATE]" at bounding box center [299, 638] width 96 height 39
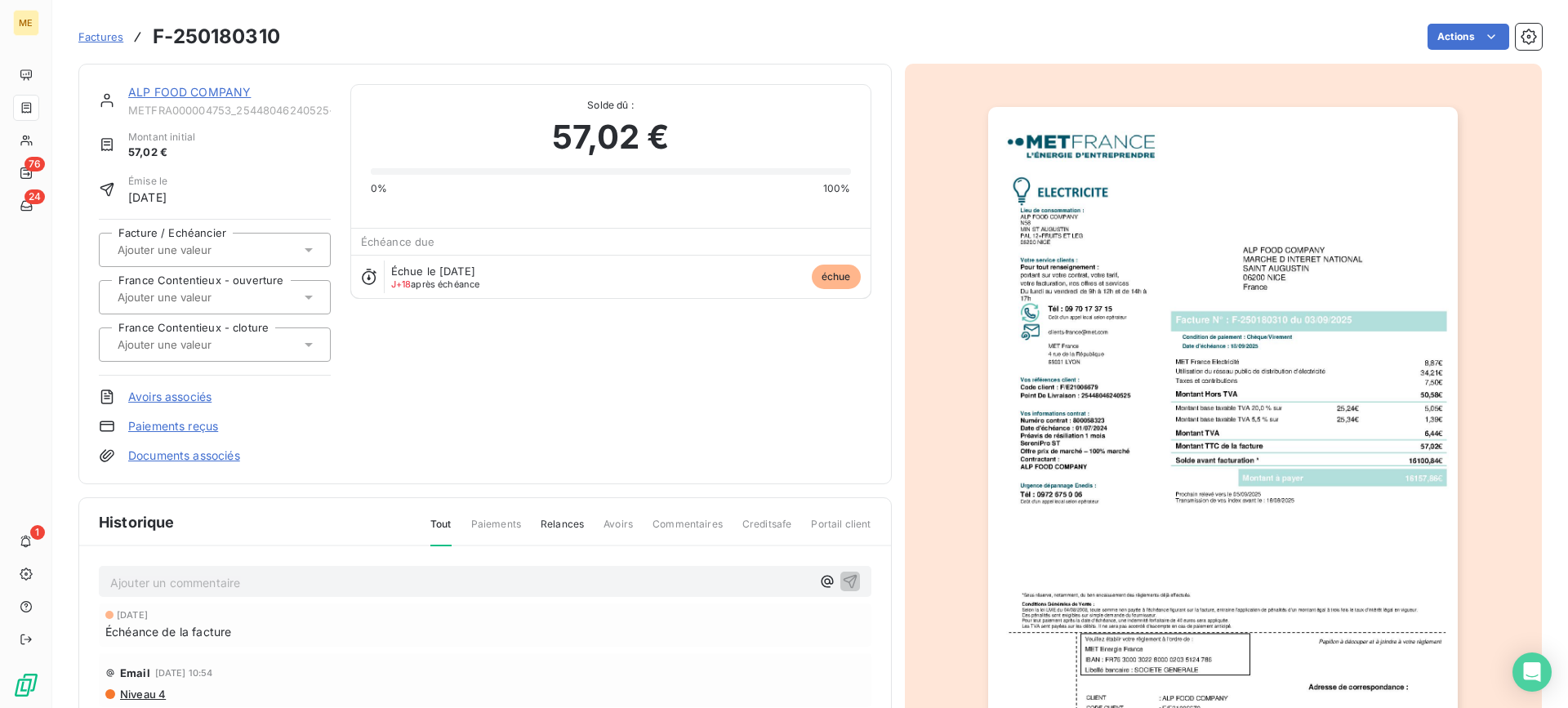
click at [190, 429] on link "Paiements reçus" at bounding box center [173, 426] width 90 height 16
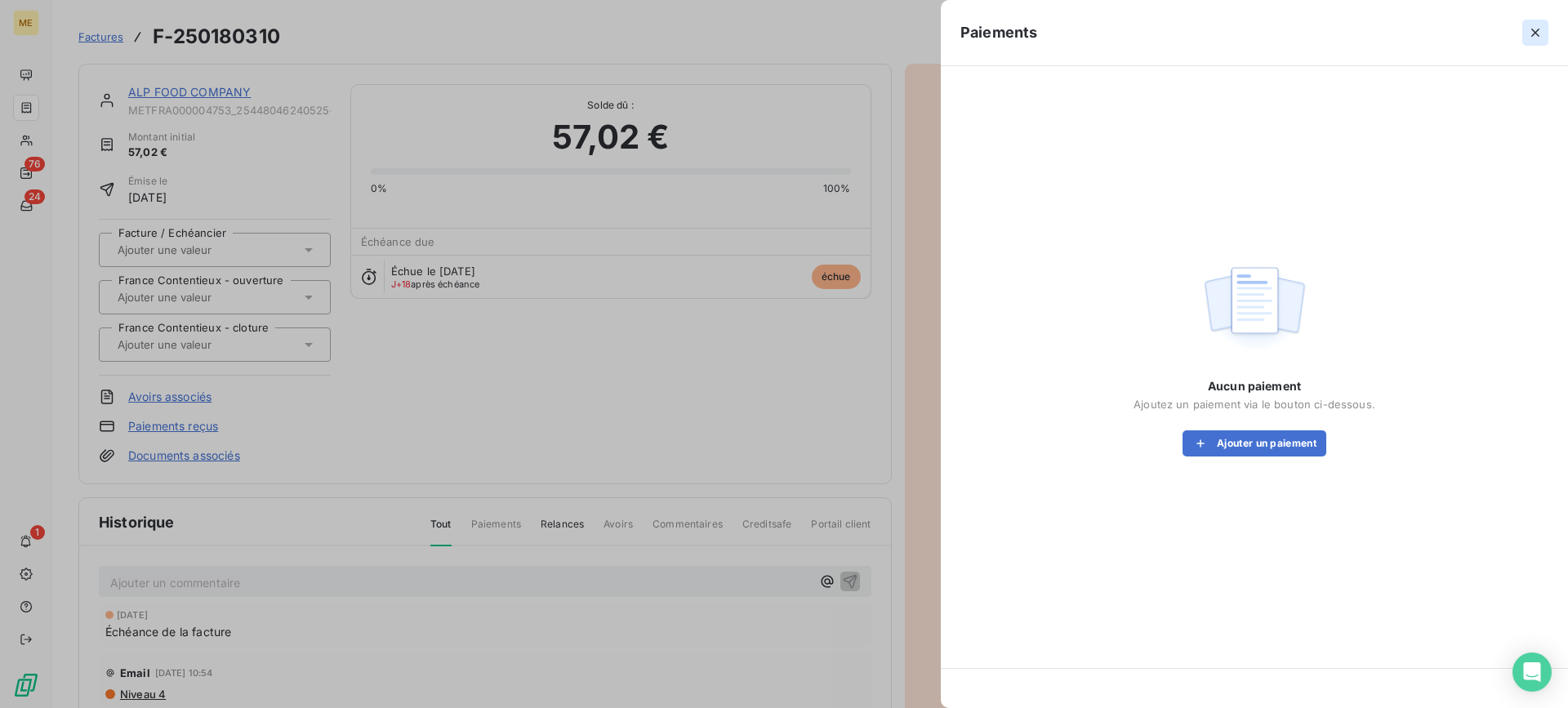
click at [1540, 24] on button "button" at bounding box center [1536, 33] width 26 height 26
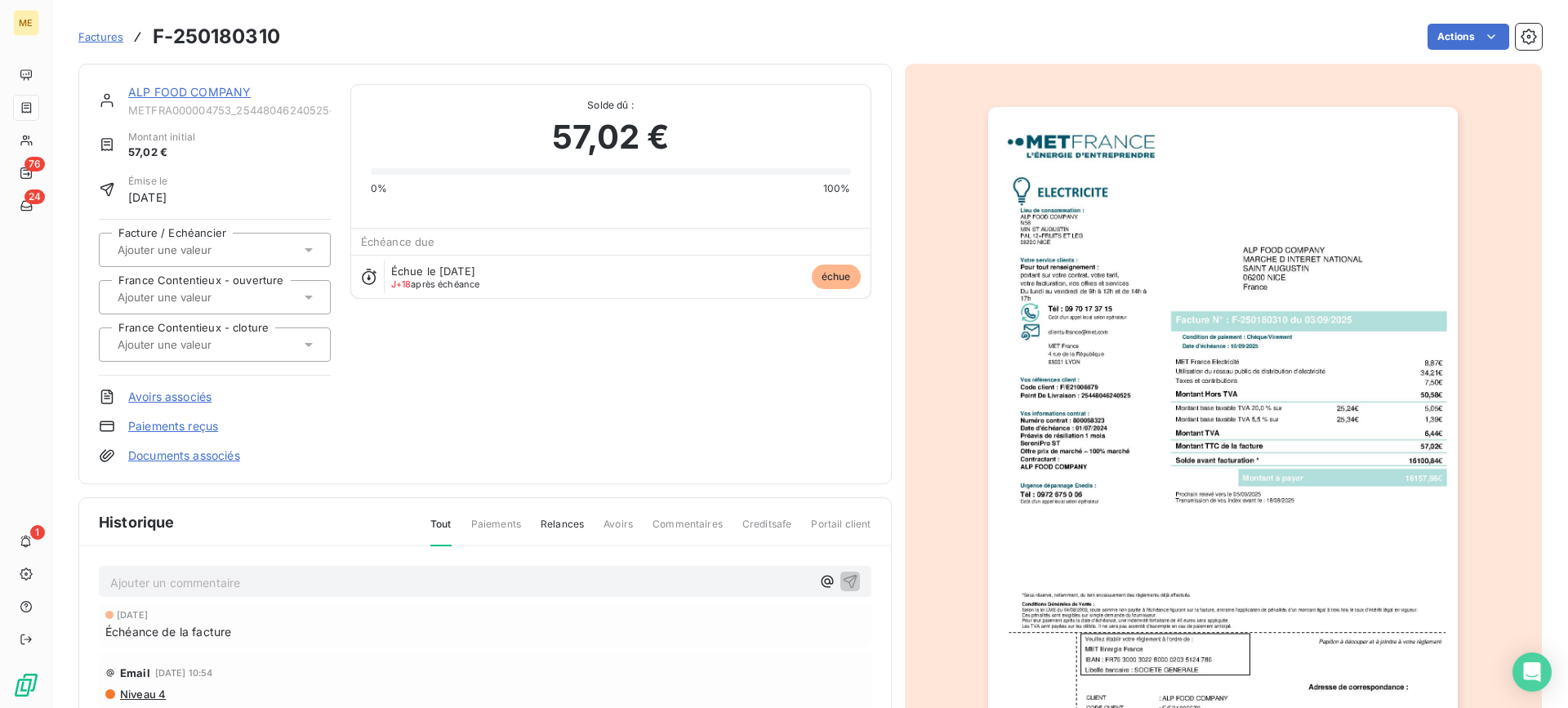
click at [198, 452] on link "Documents associés" at bounding box center [184, 456] width 112 height 16
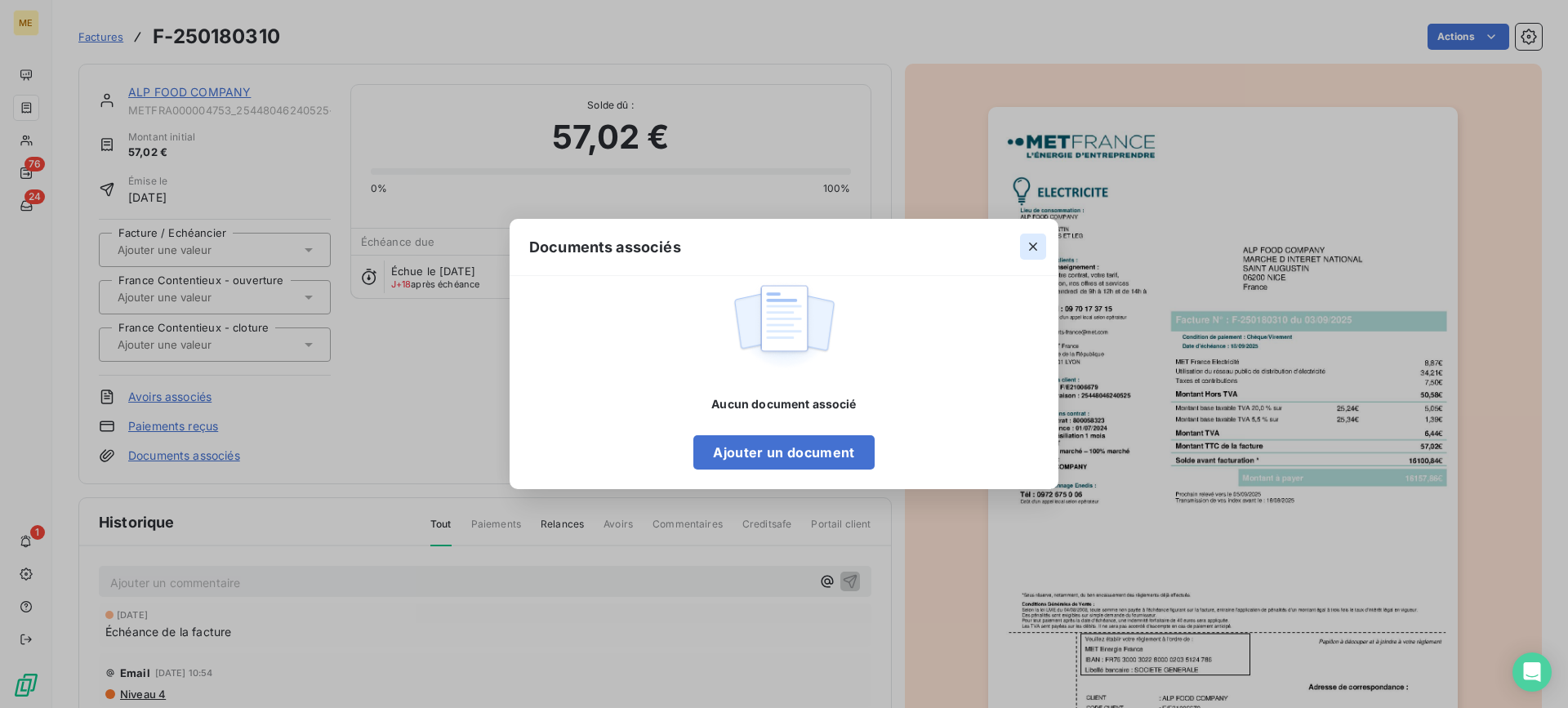
click at [1037, 243] on icon "button" at bounding box center [1033, 247] width 16 height 16
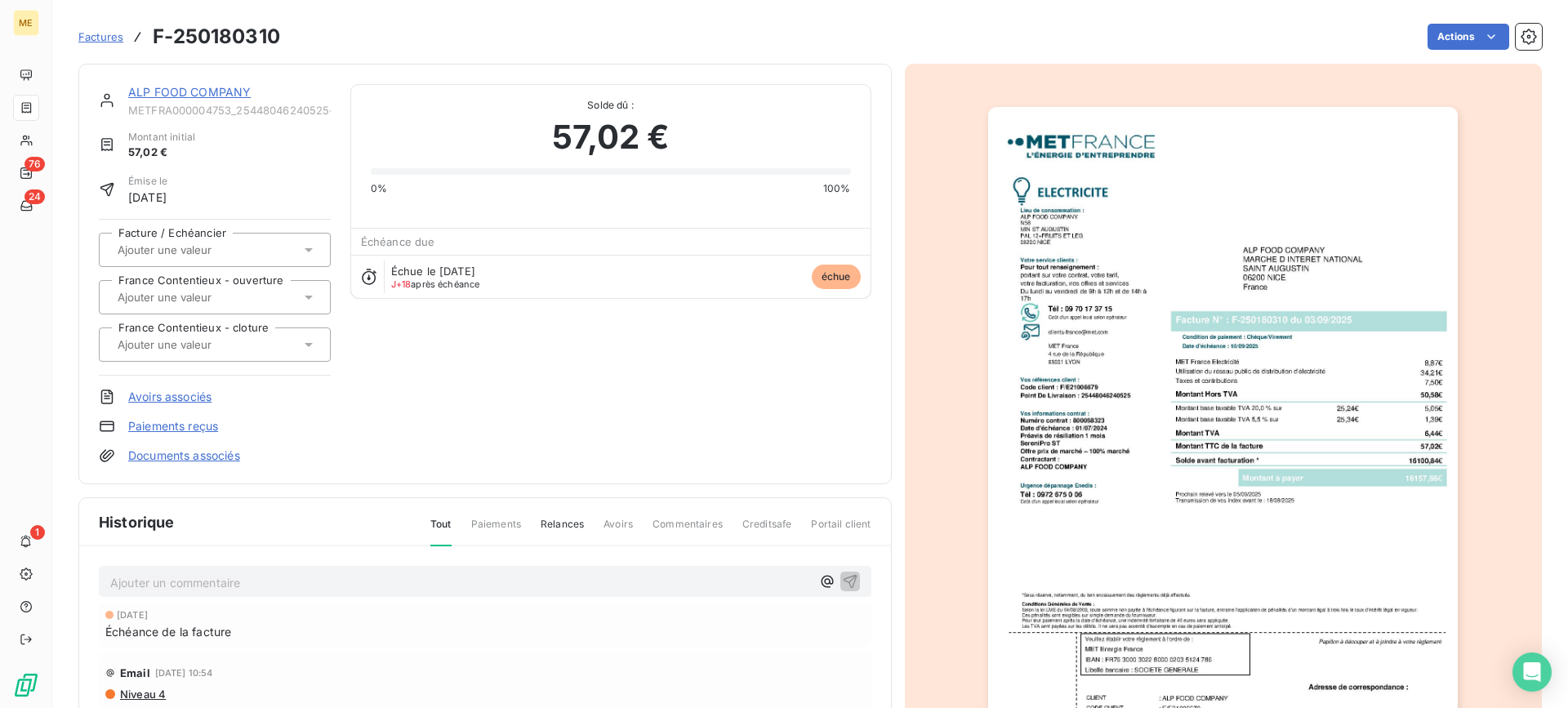
click at [178, 396] on link "Avoirs associés" at bounding box center [169, 397] width 83 height 16
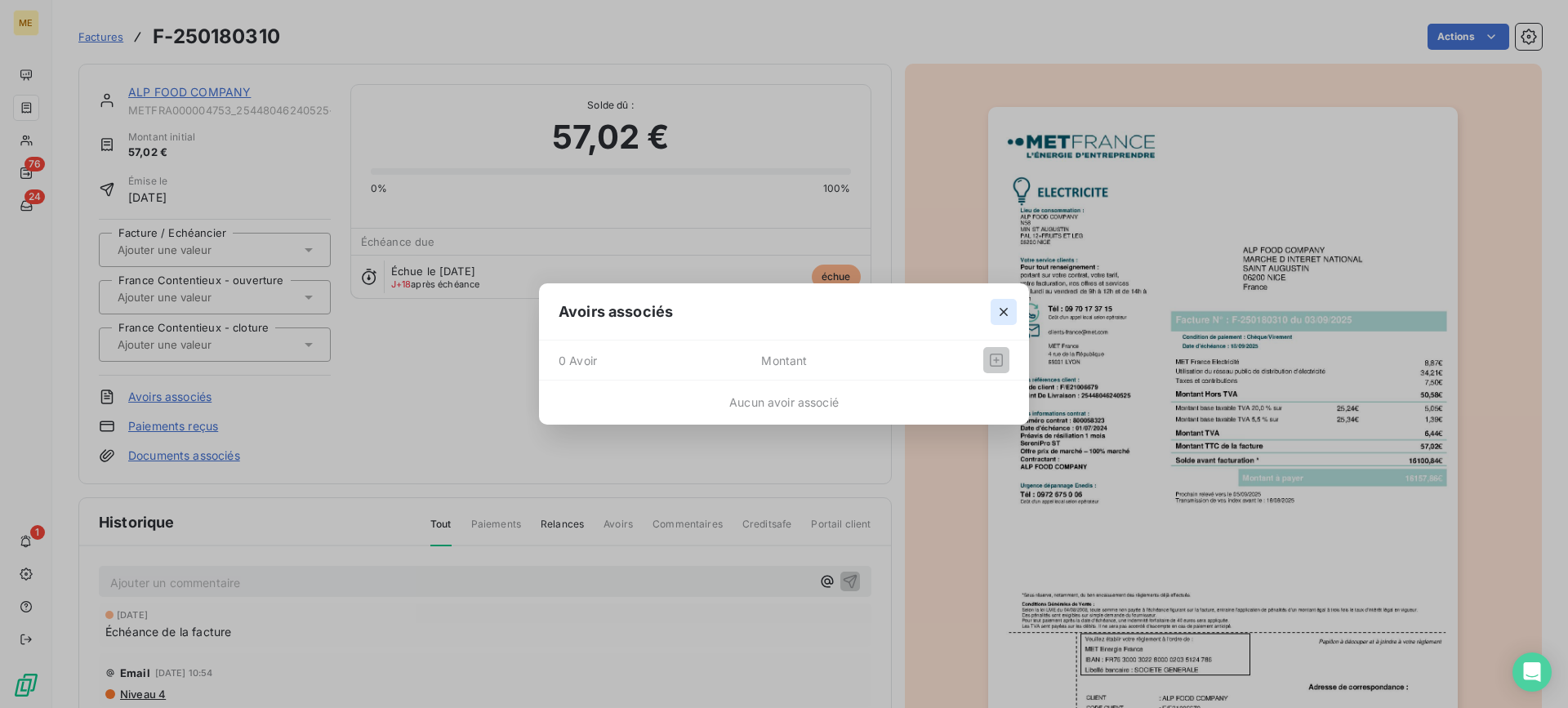
click at [1002, 305] on icon "button" at bounding box center [1004, 312] width 16 height 16
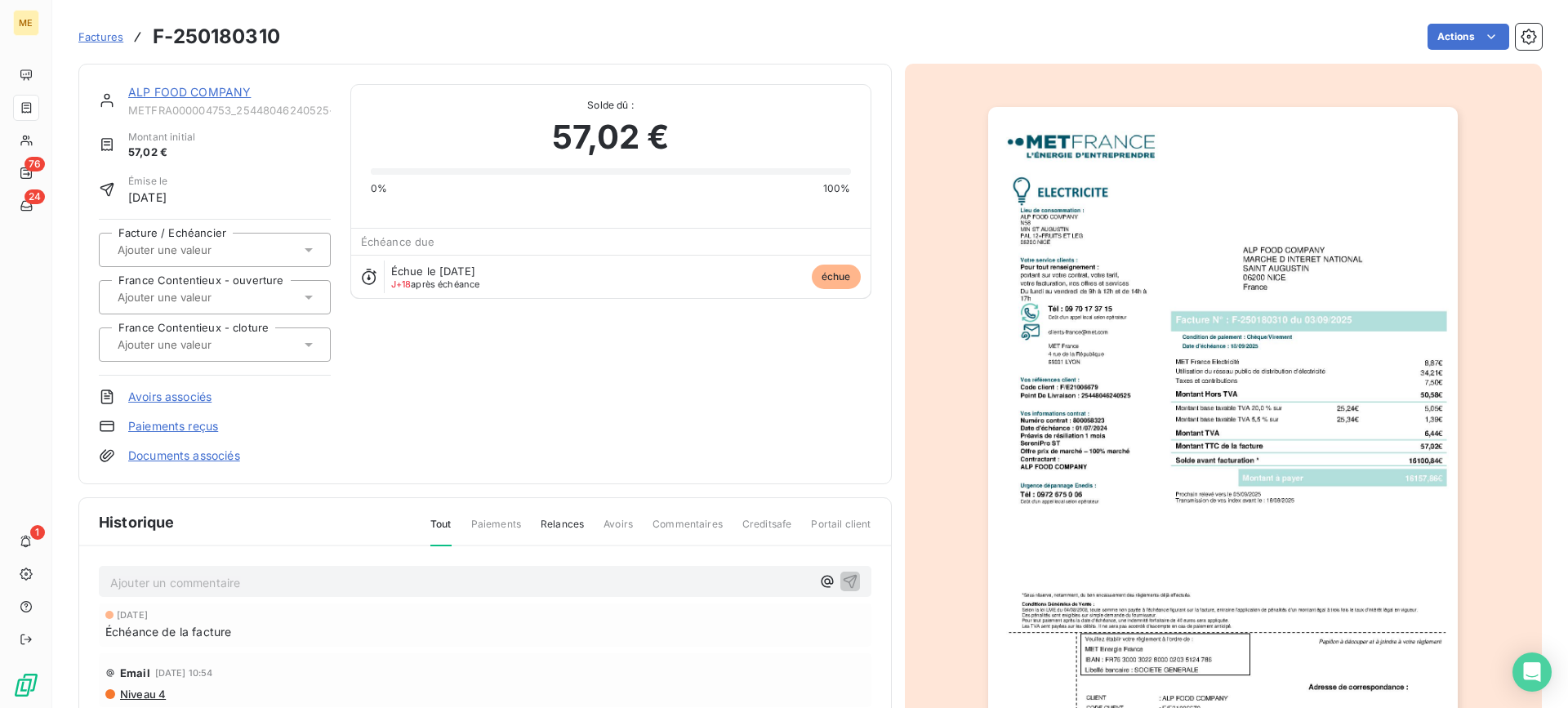
click at [170, 92] on link "ALP FOOD COMPANY" at bounding box center [189, 92] width 123 height 14
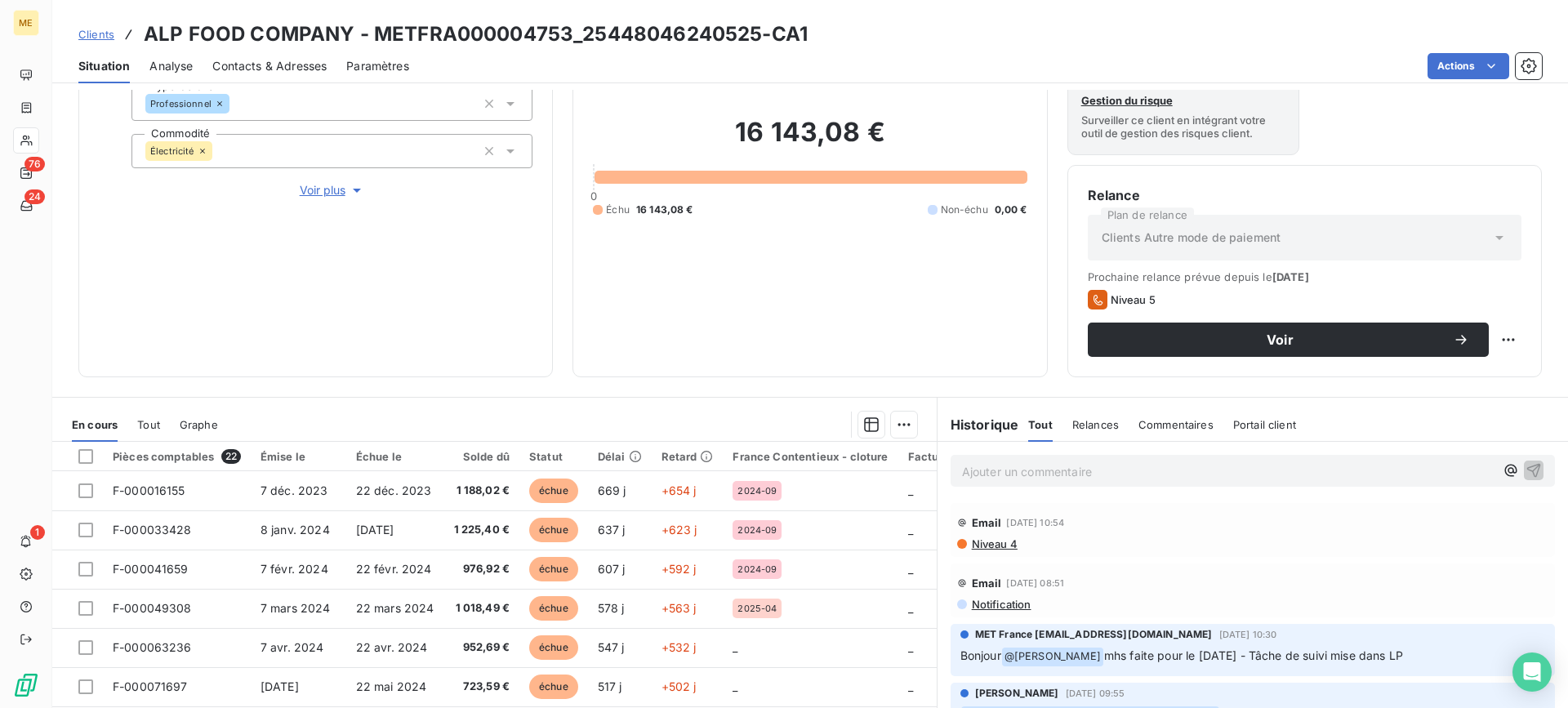
scroll to position [245, 0]
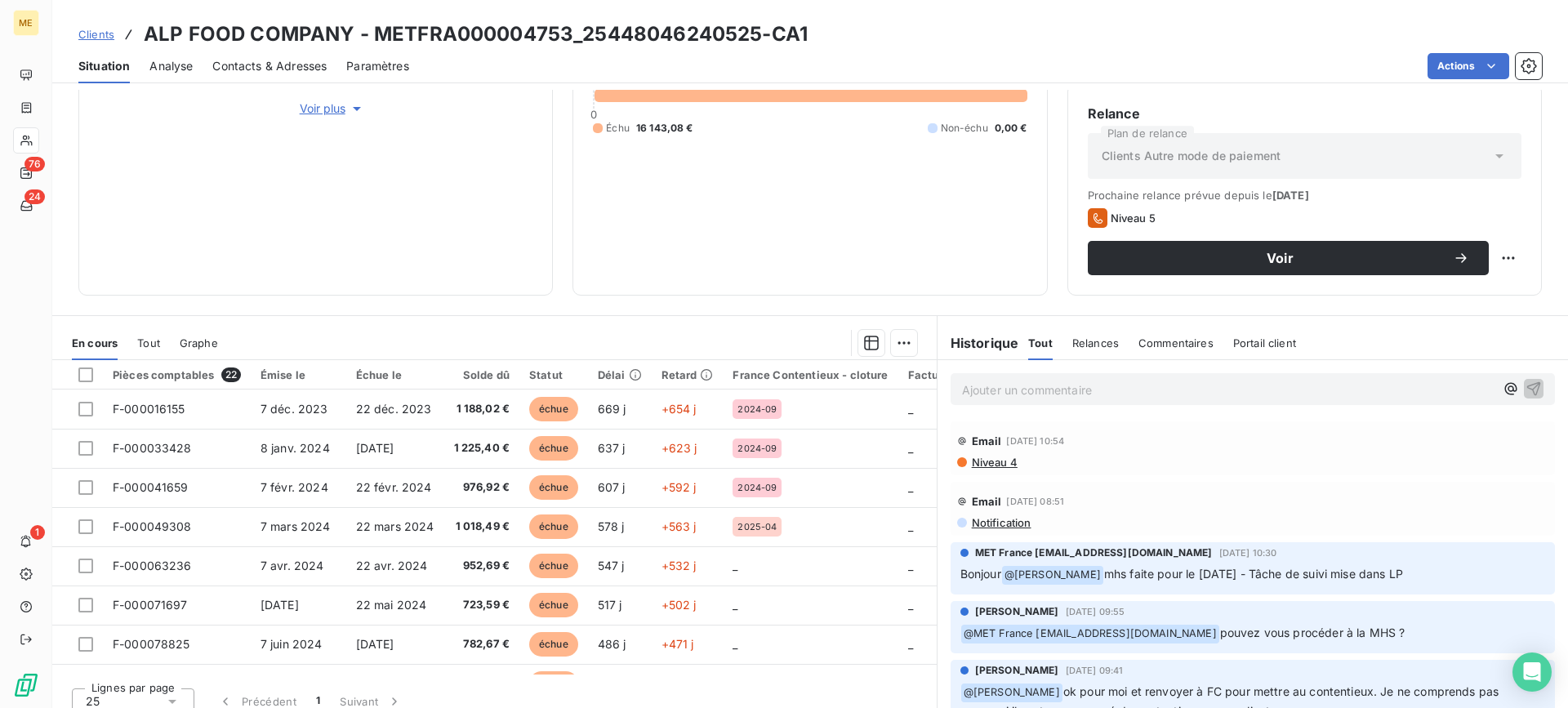
click at [158, 345] on span "Tout" at bounding box center [148, 343] width 23 height 13
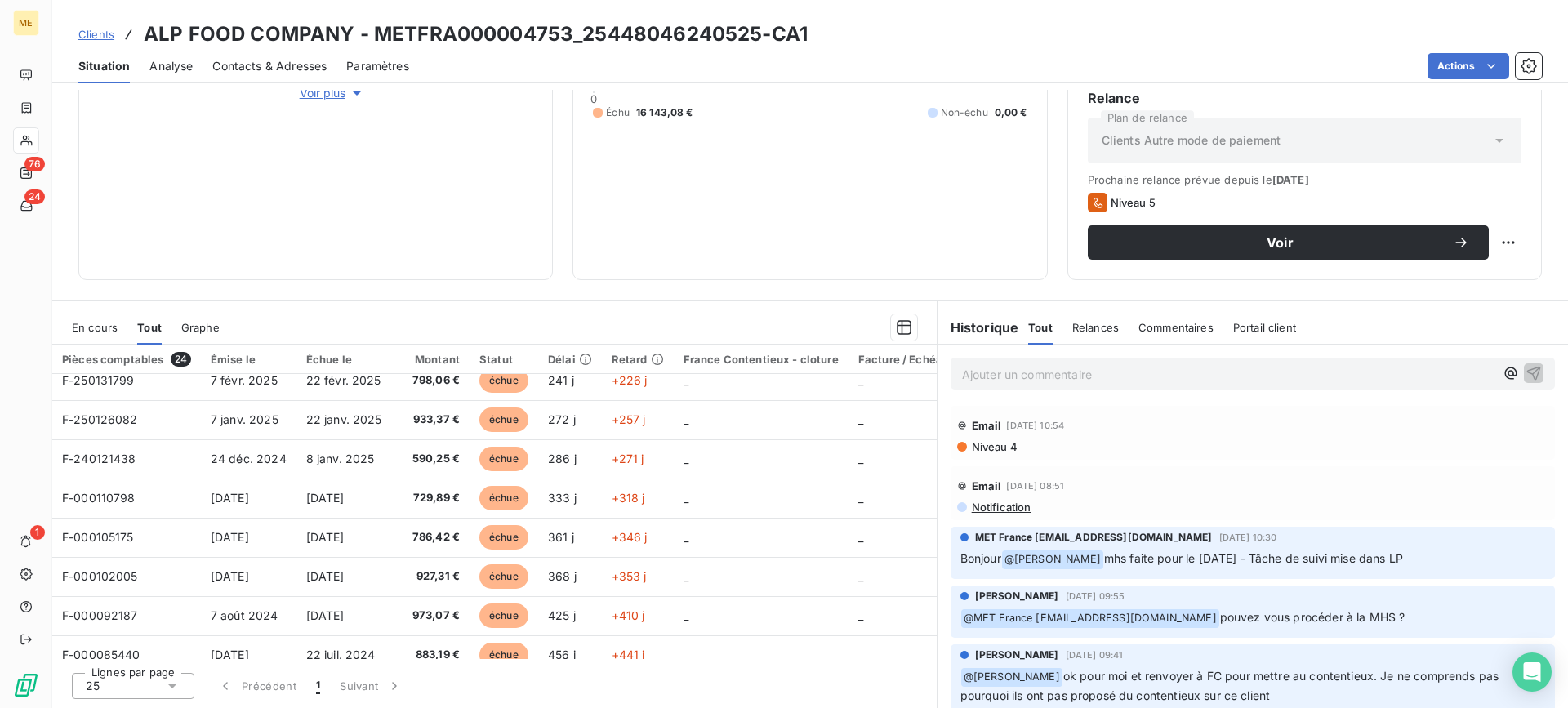
scroll to position [663, 0]
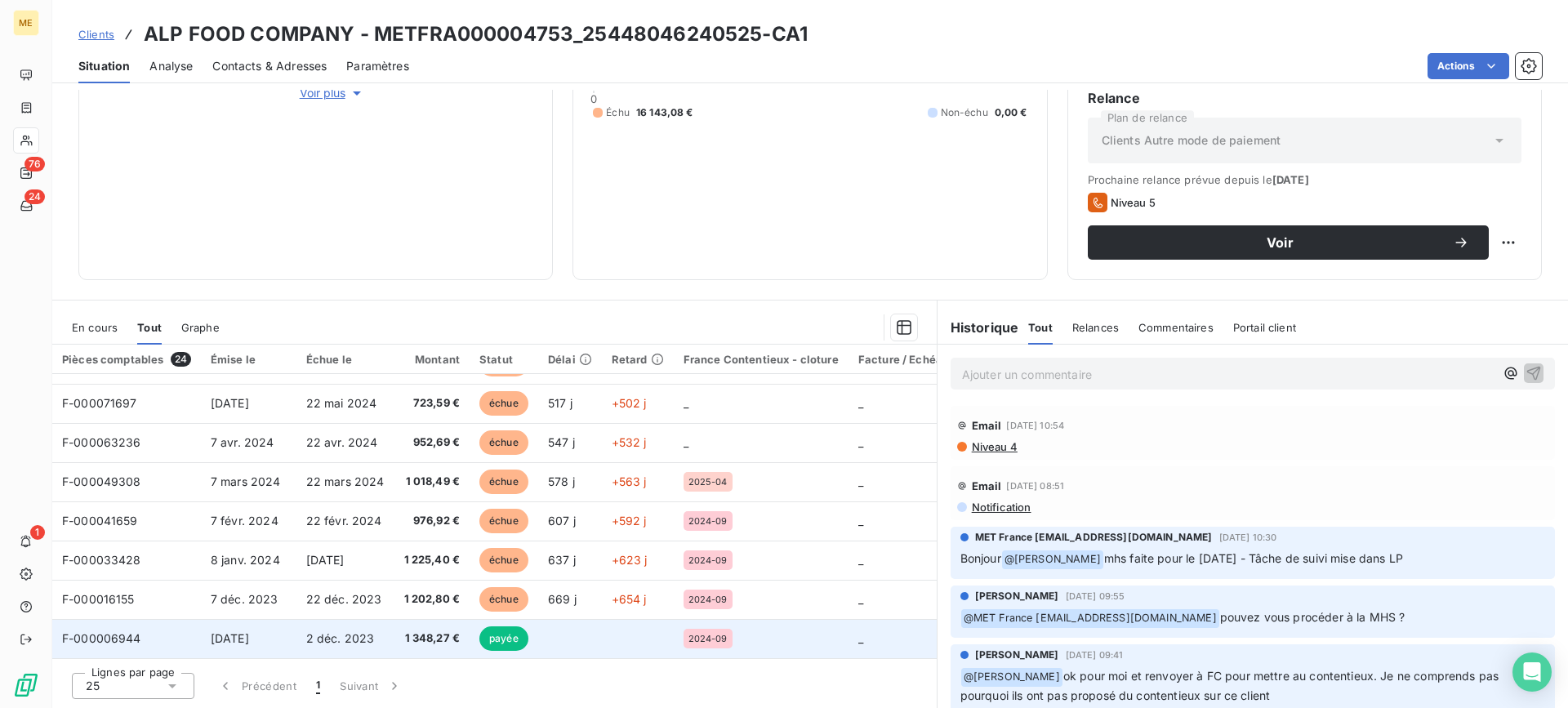
click at [435, 636] on span "1 348,27 €" at bounding box center [432, 639] width 56 height 16
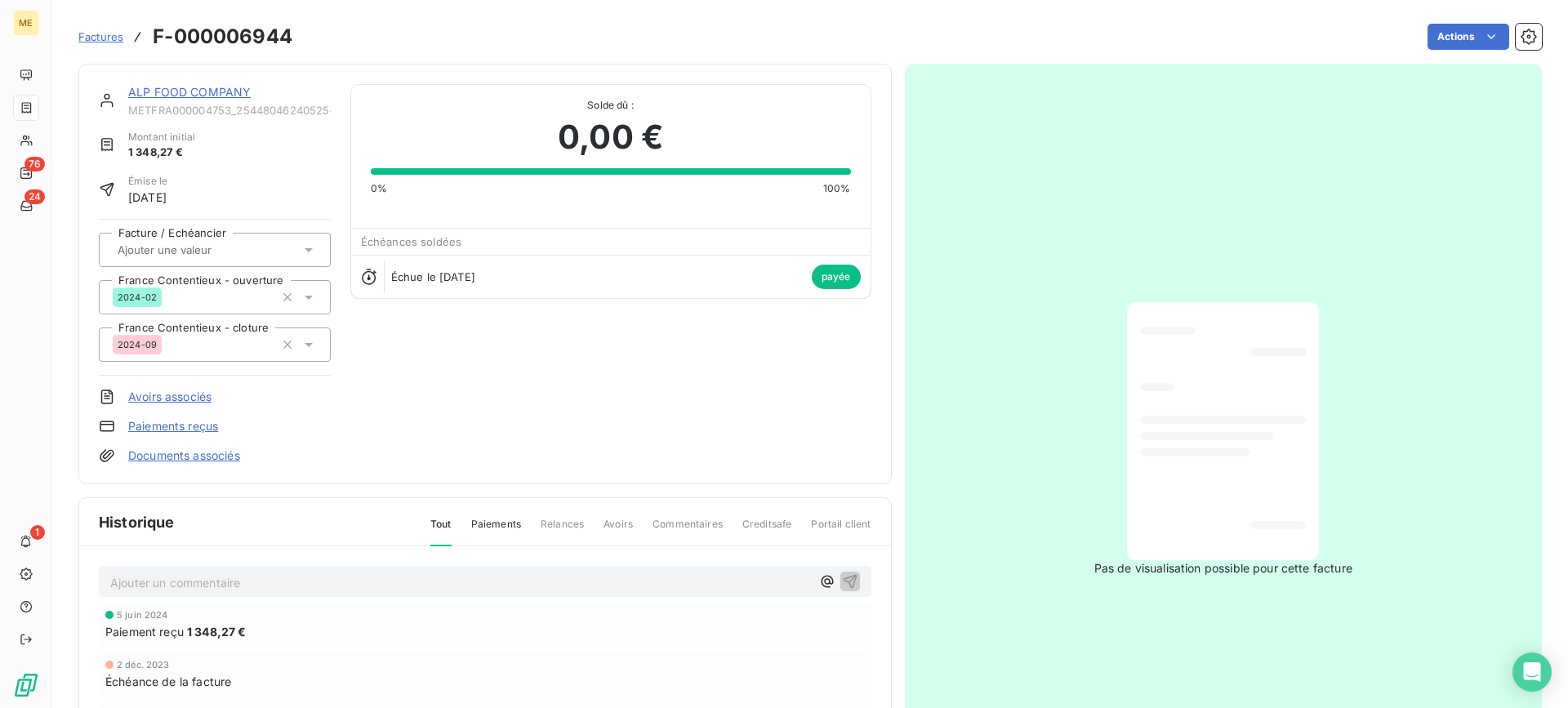
click at [193, 425] on link "Paiements reçus" at bounding box center [173, 426] width 90 height 16
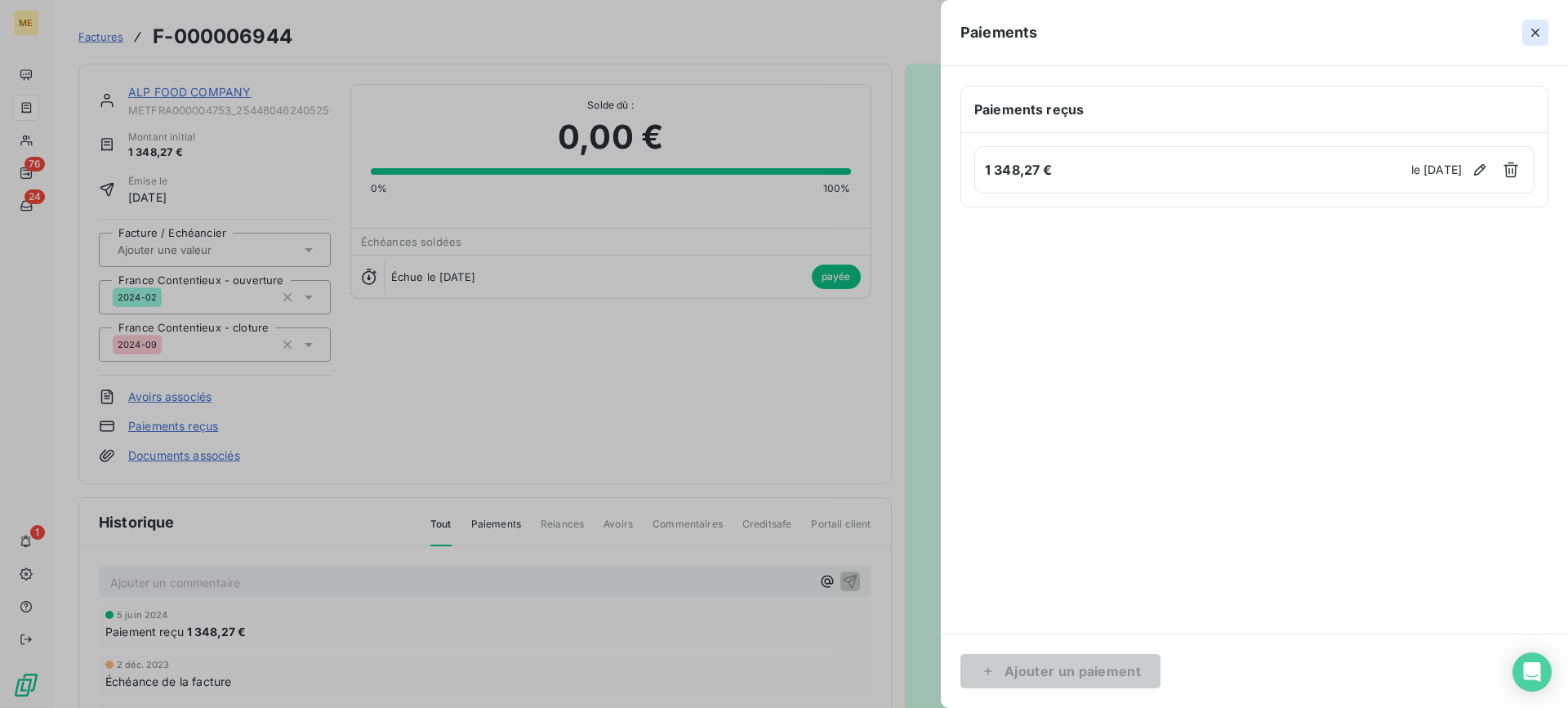
click at [1532, 33] on icon "button" at bounding box center [1536, 33] width 16 height 16
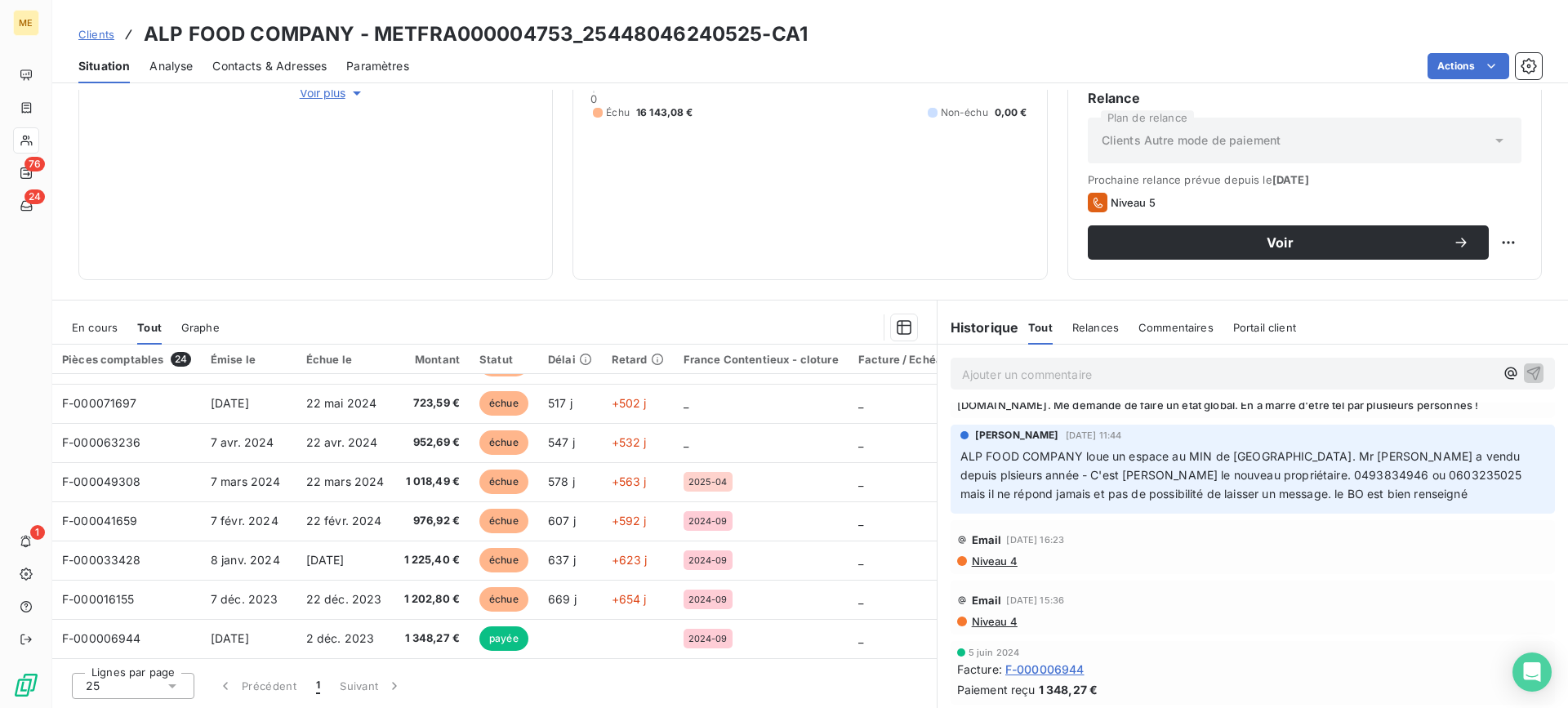
scroll to position [173, 0]
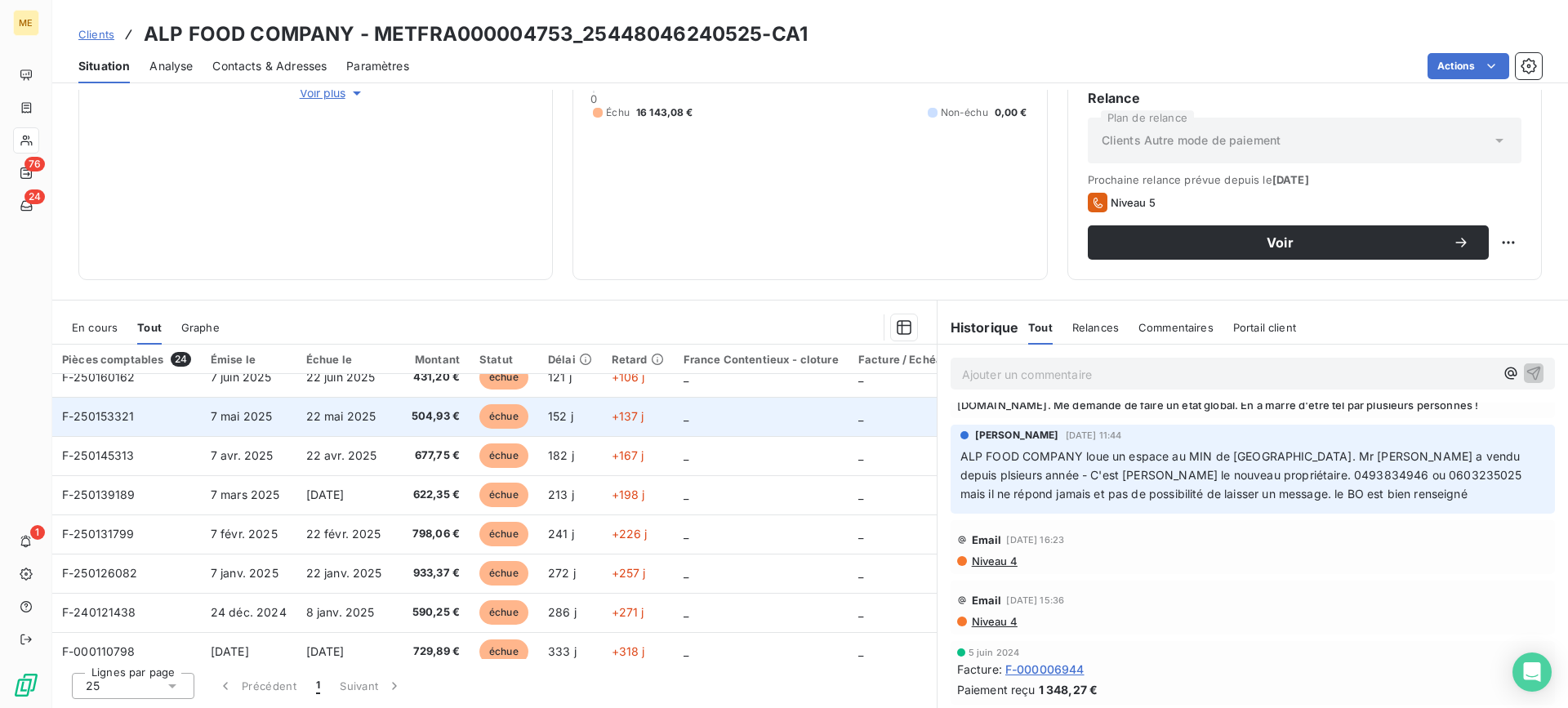
click at [250, 412] on span "7 mai 2025" at bounding box center [242, 416] width 62 height 14
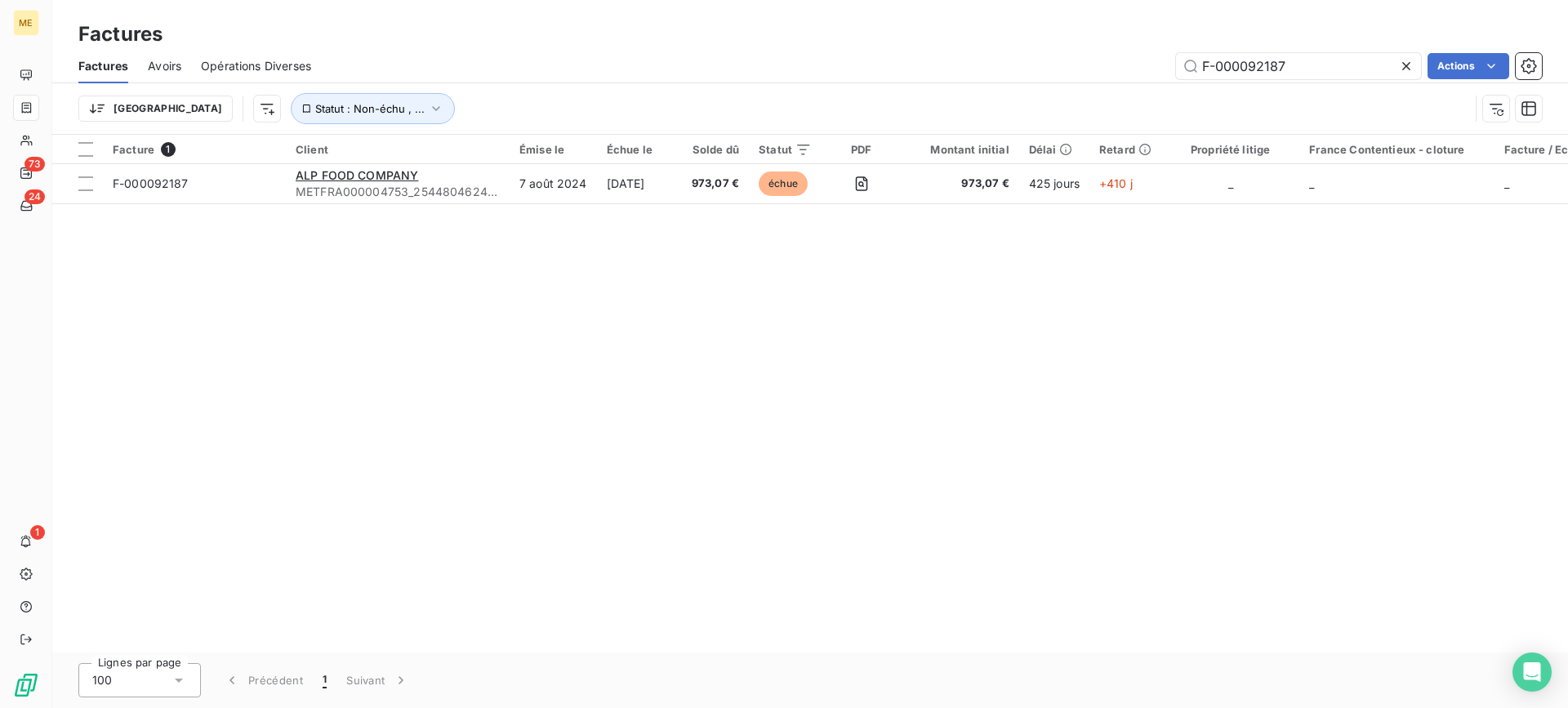
drag, startPoint x: 0, startPoint y: 0, endPoint x: 1086, endPoint y: 61, distance: 1088.2
click at [1105, 61] on div "F-000092187 Actions" at bounding box center [936, 66] width 1211 height 26
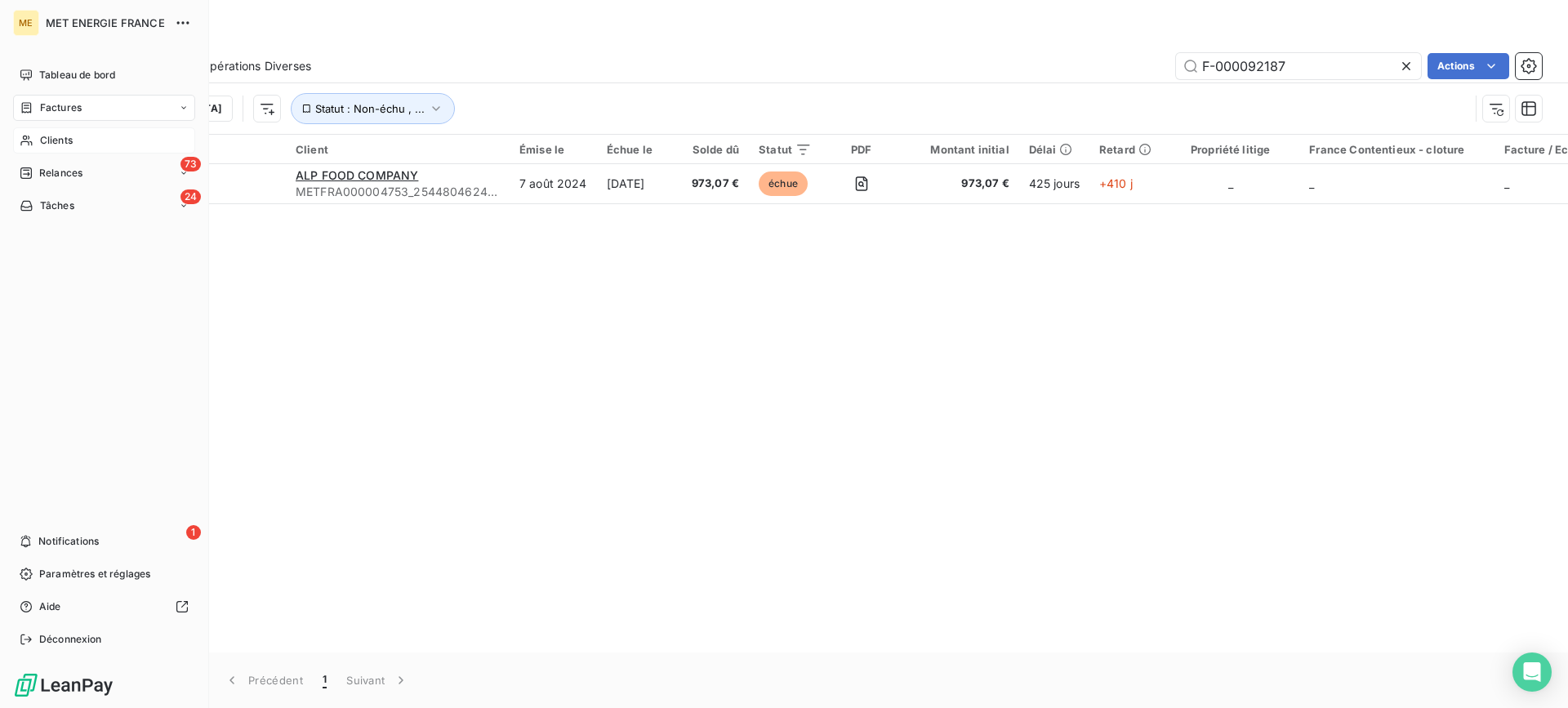
drag, startPoint x: 58, startPoint y: 130, endPoint x: 113, endPoint y: 132, distance: 54.8
click at [58, 130] on div "Clients" at bounding box center [104, 140] width 182 height 26
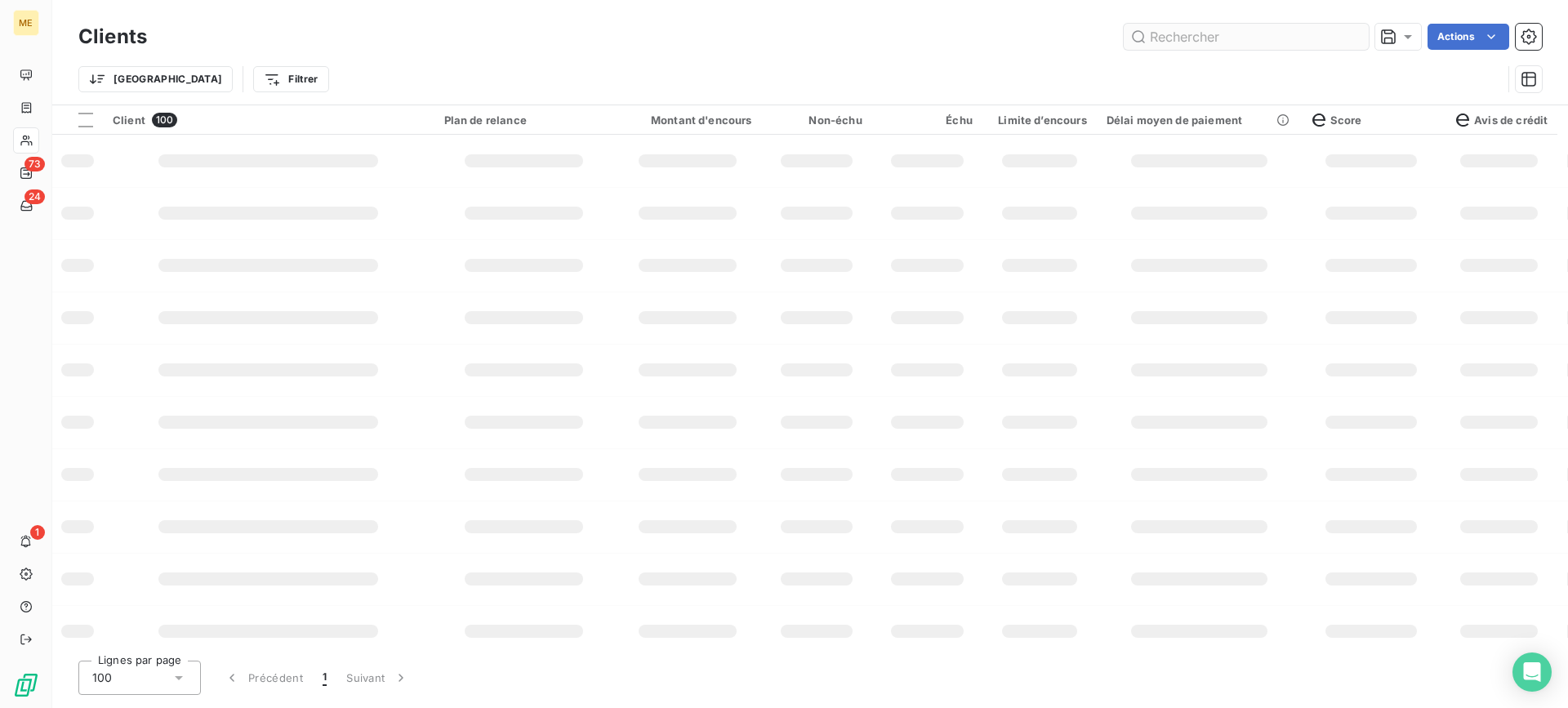
click at [1221, 37] on input "text" at bounding box center [1246, 37] width 245 height 26
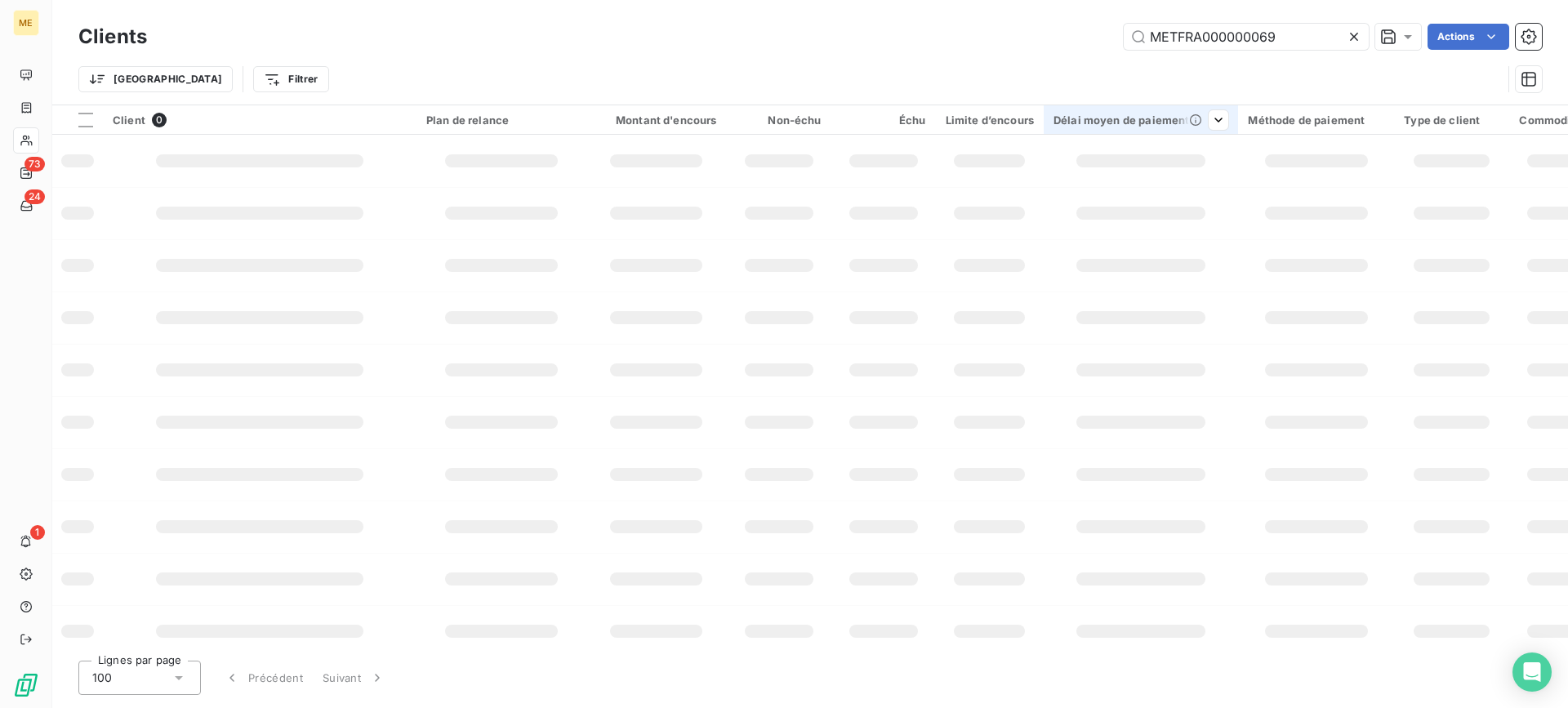
type input "METFRA000000069"
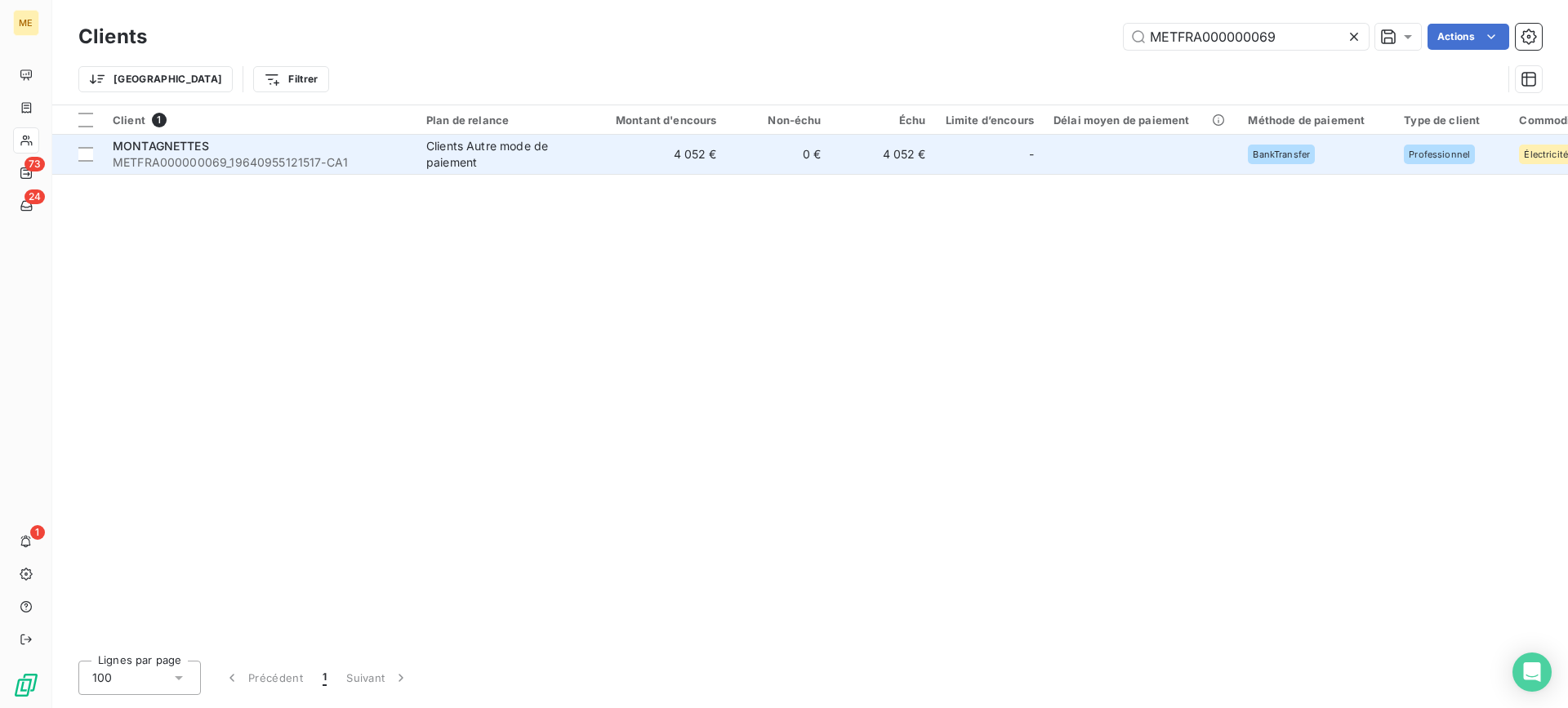
click at [666, 162] on td "4 052 €" at bounding box center [657, 154] width 141 height 39
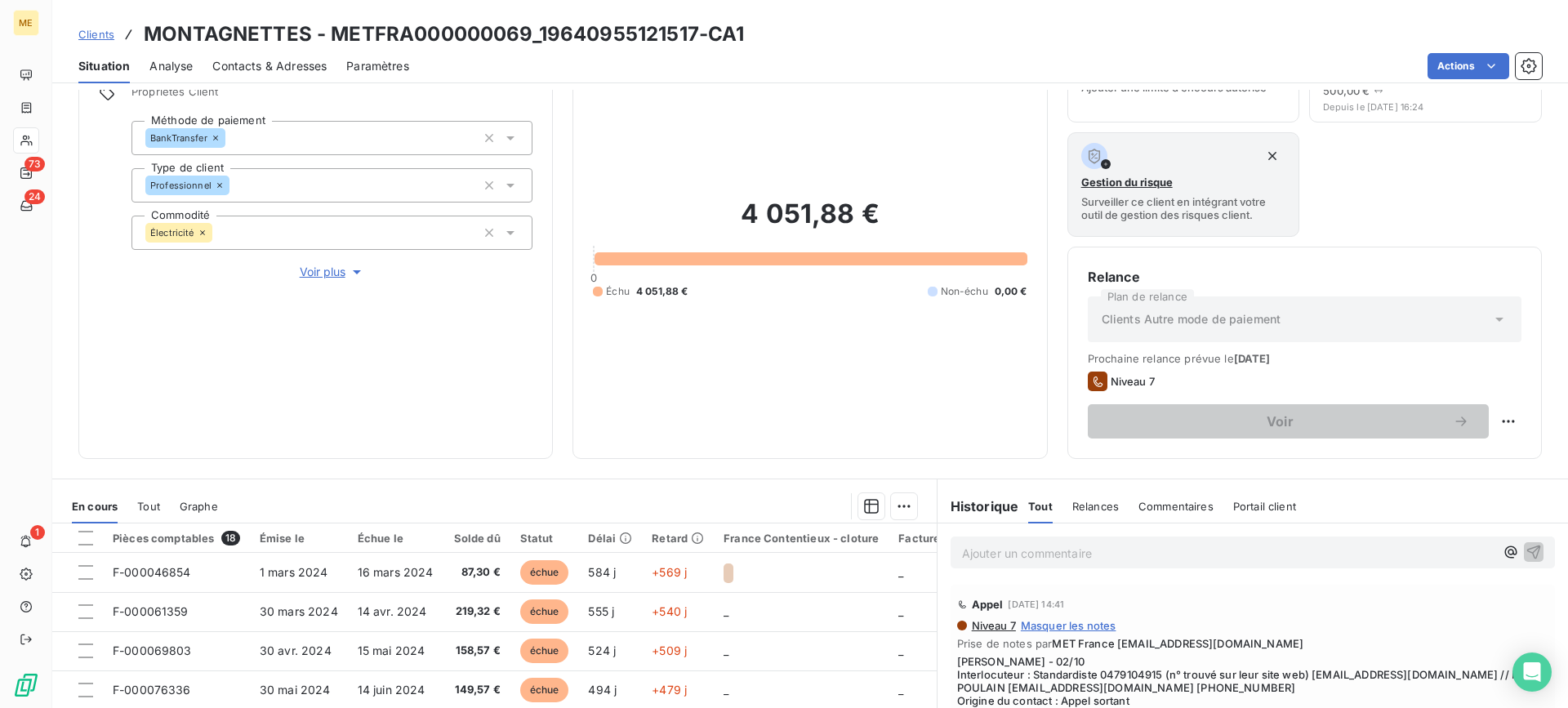
scroll to position [261, 0]
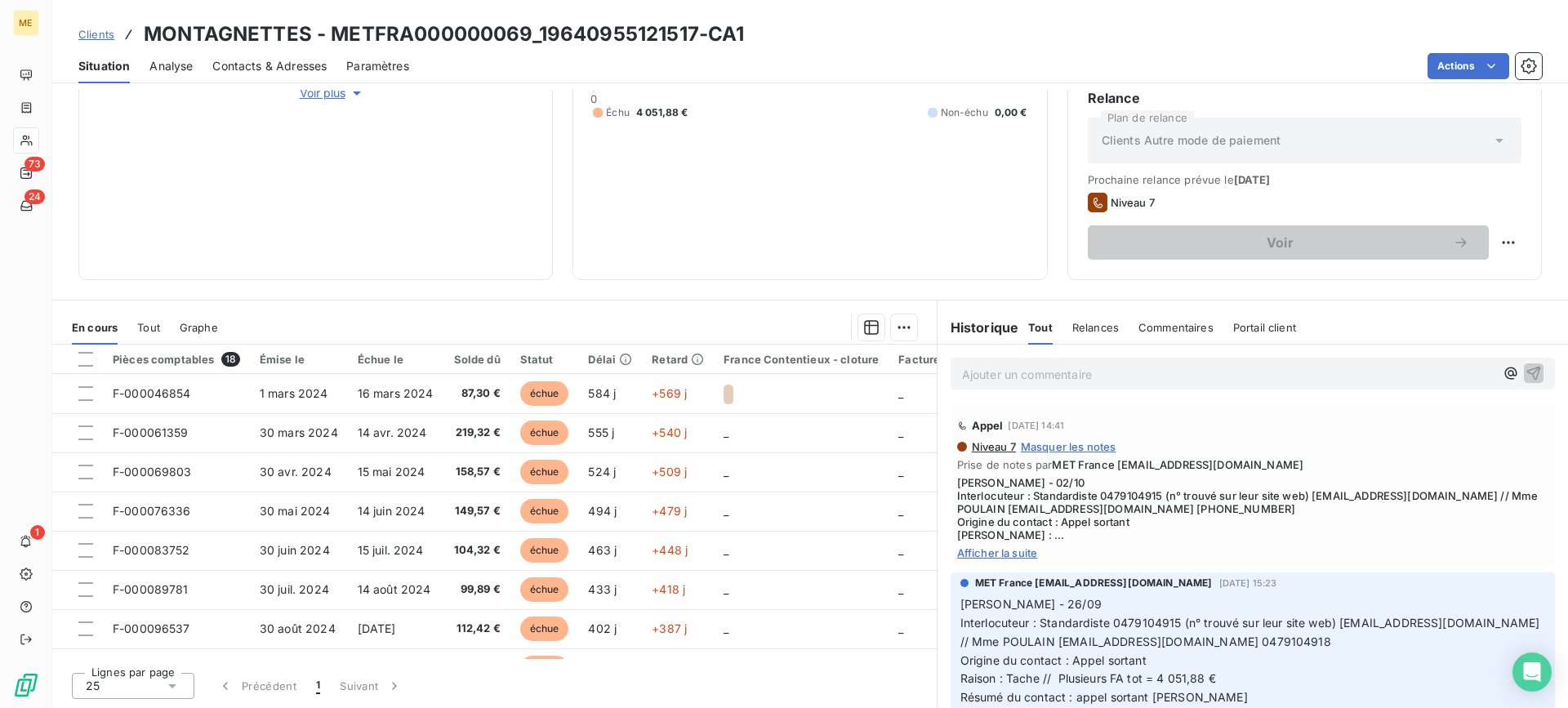
click at [987, 555] on span "Afficher la suite" at bounding box center [1252, 552] width 591 height 13
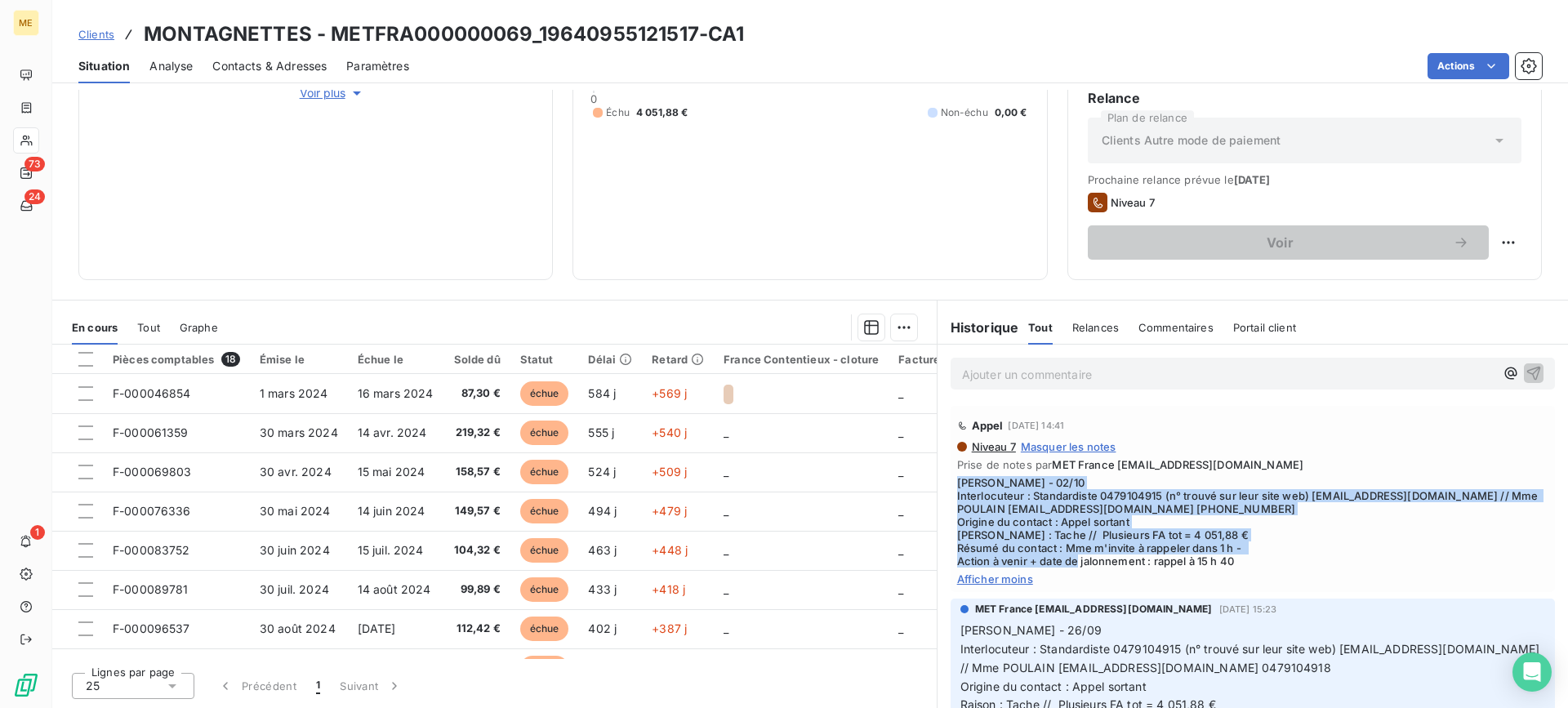
drag, startPoint x: 948, startPoint y: 483, endPoint x: 1268, endPoint y: 567, distance: 330.3
click at [1245, 567] on div "Appel 2 oct. 2025, 14:41 Niveau 7 Masquer les notes Prise de notes par MET Fran…" at bounding box center [1253, 499] width 604 height 186
copy span "Lisa - 02/10 Interlocuteur : Standardiste 0479104915 (n° trouvé sur leur site w…"
